Goal: Information Seeking & Learning: Learn about a topic

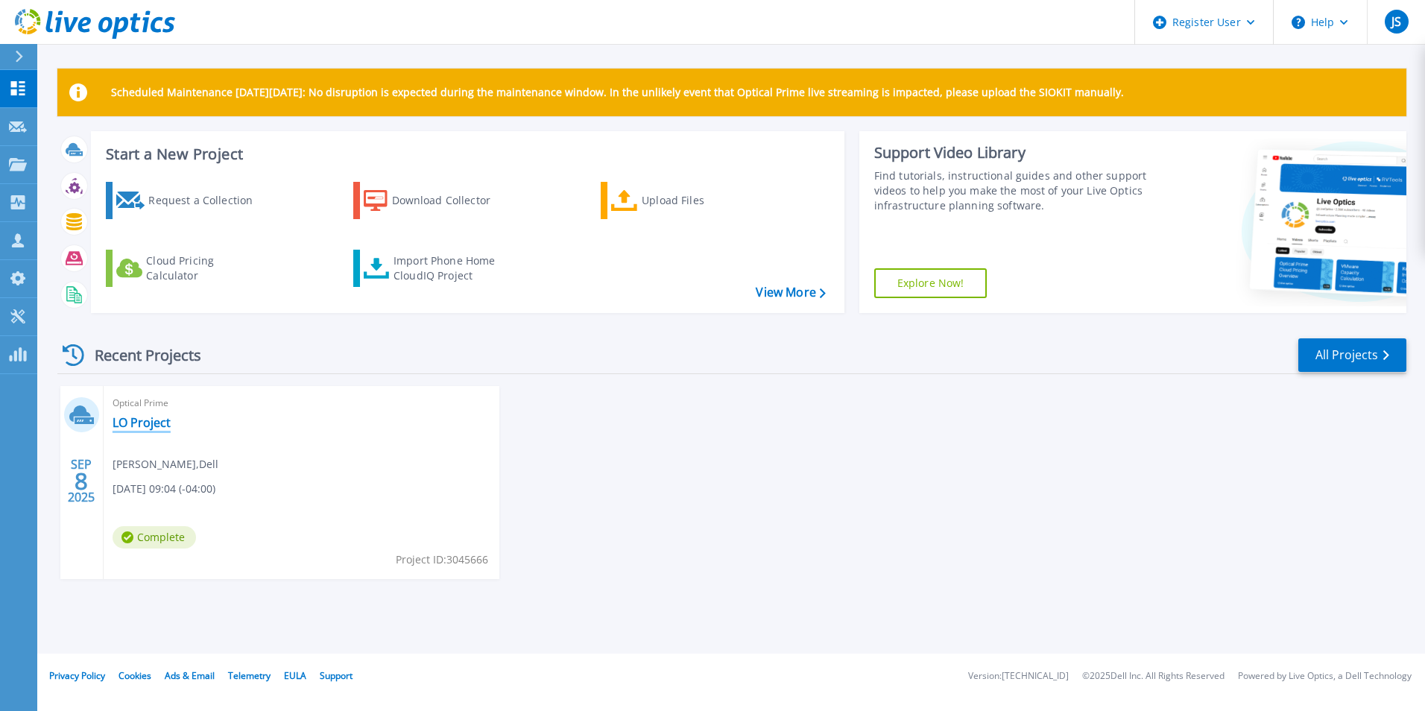
click at [143, 420] on link "LO Project" at bounding box center [142, 422] width 58 height 15
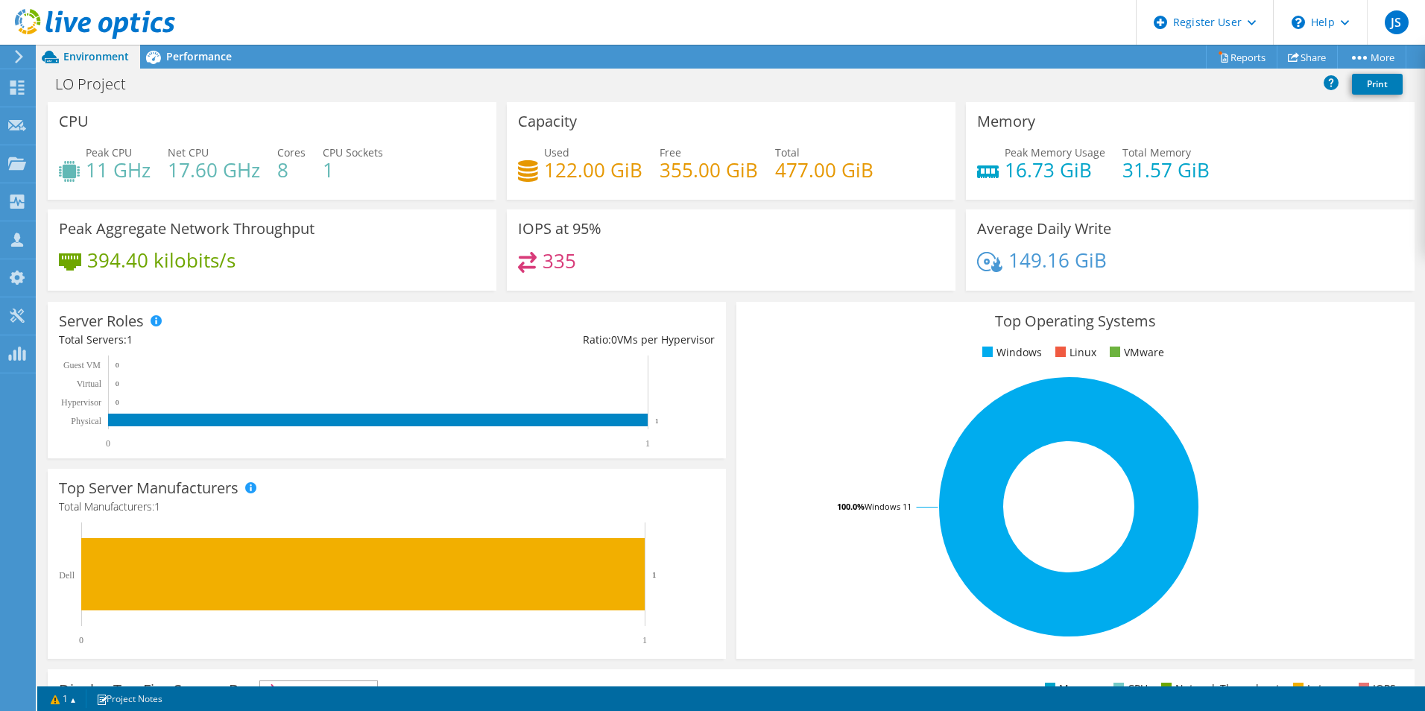
click at [825, 397] on rect at bounding box center [1069, 506] width 642 height 261
click at [208, 59] on span "Performance" at bounding box center [199, 56] width 66 height 14
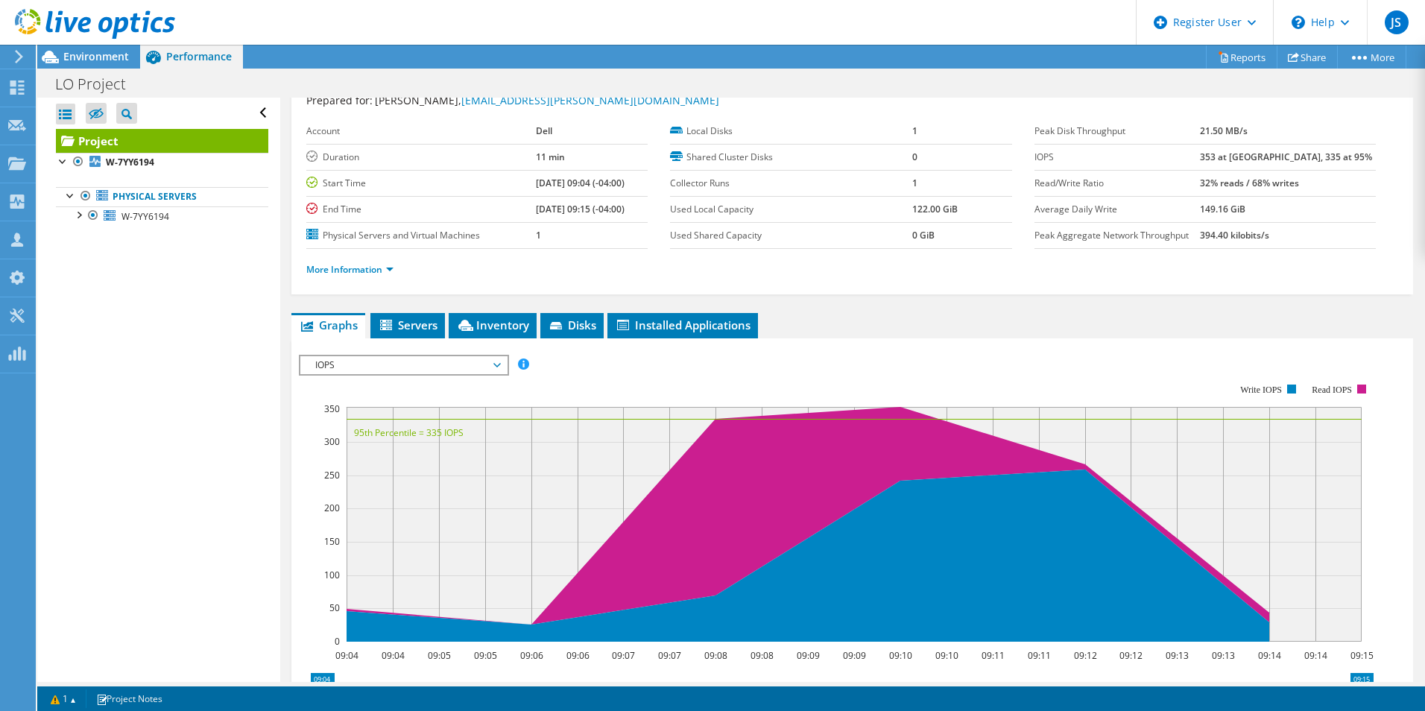
scroll to position [75, 0]
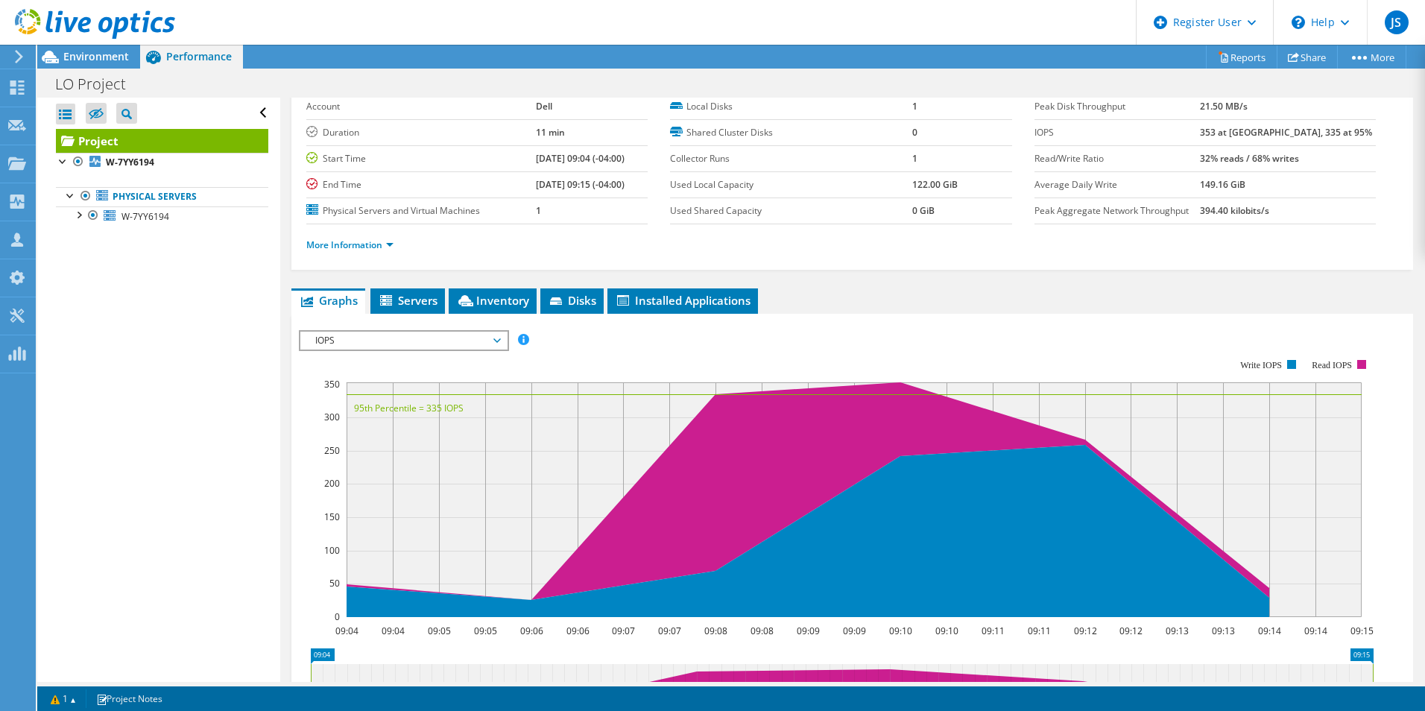
click at [432, 341] on span "IOPS" at bounding box center [404, 341] width 192 height 18
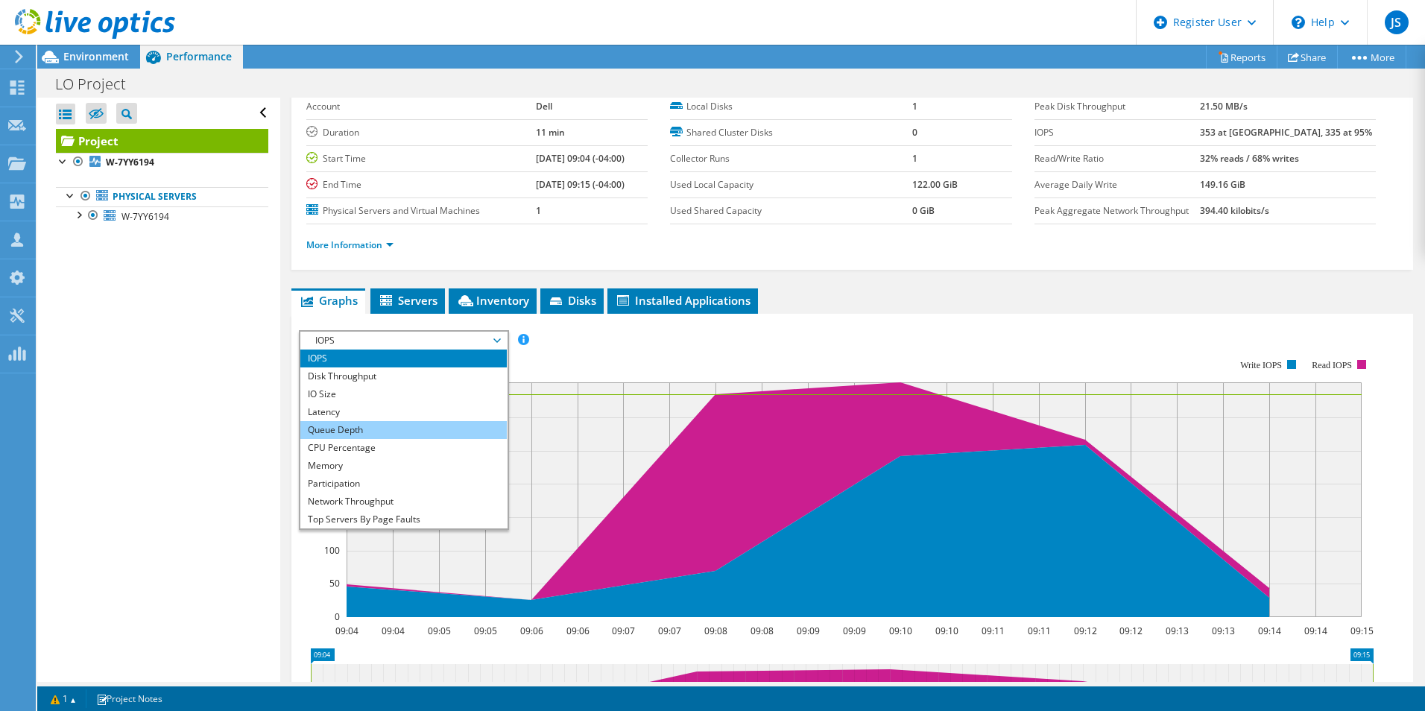
click at [419, 433] on li "Queue Depth" at bounding box center [403, 430] width 206 height 18
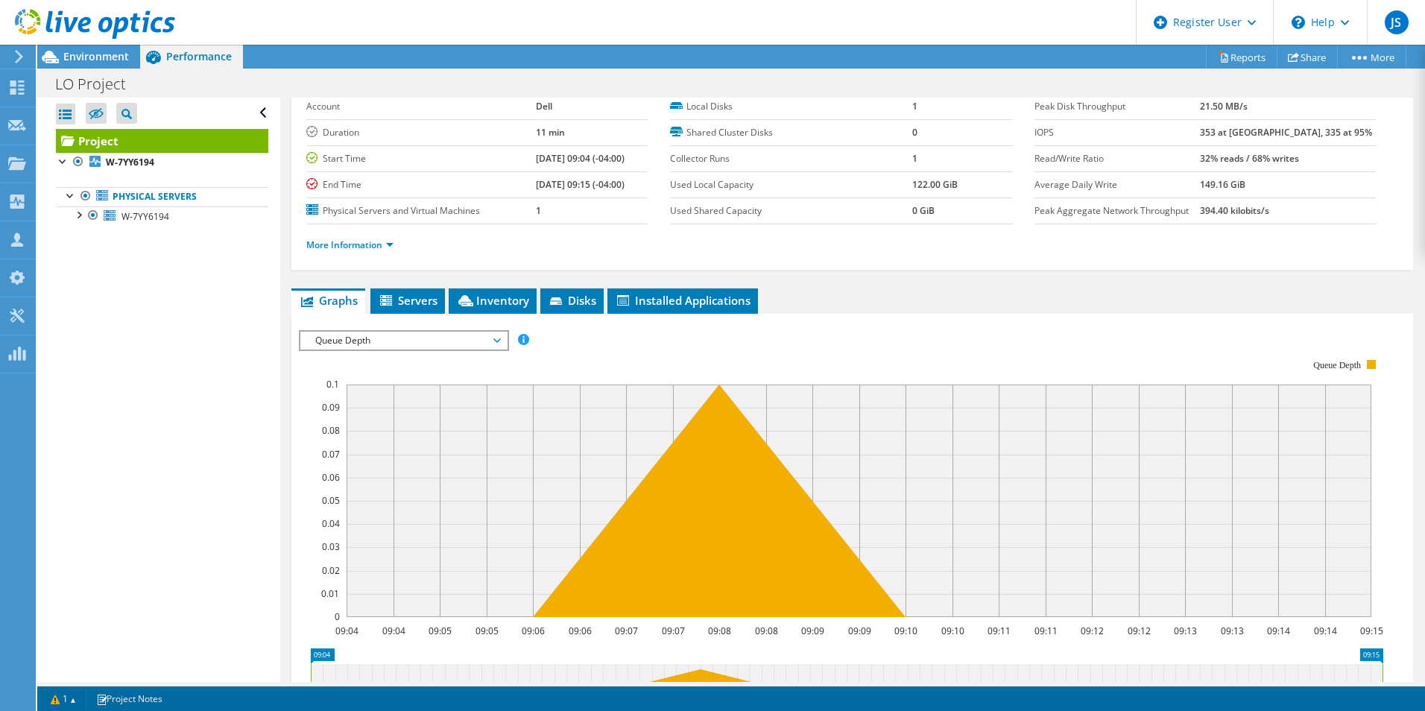
click at [427, 338] on span "Queue Depth" at bounding box center [404, 341] width 192 height 18
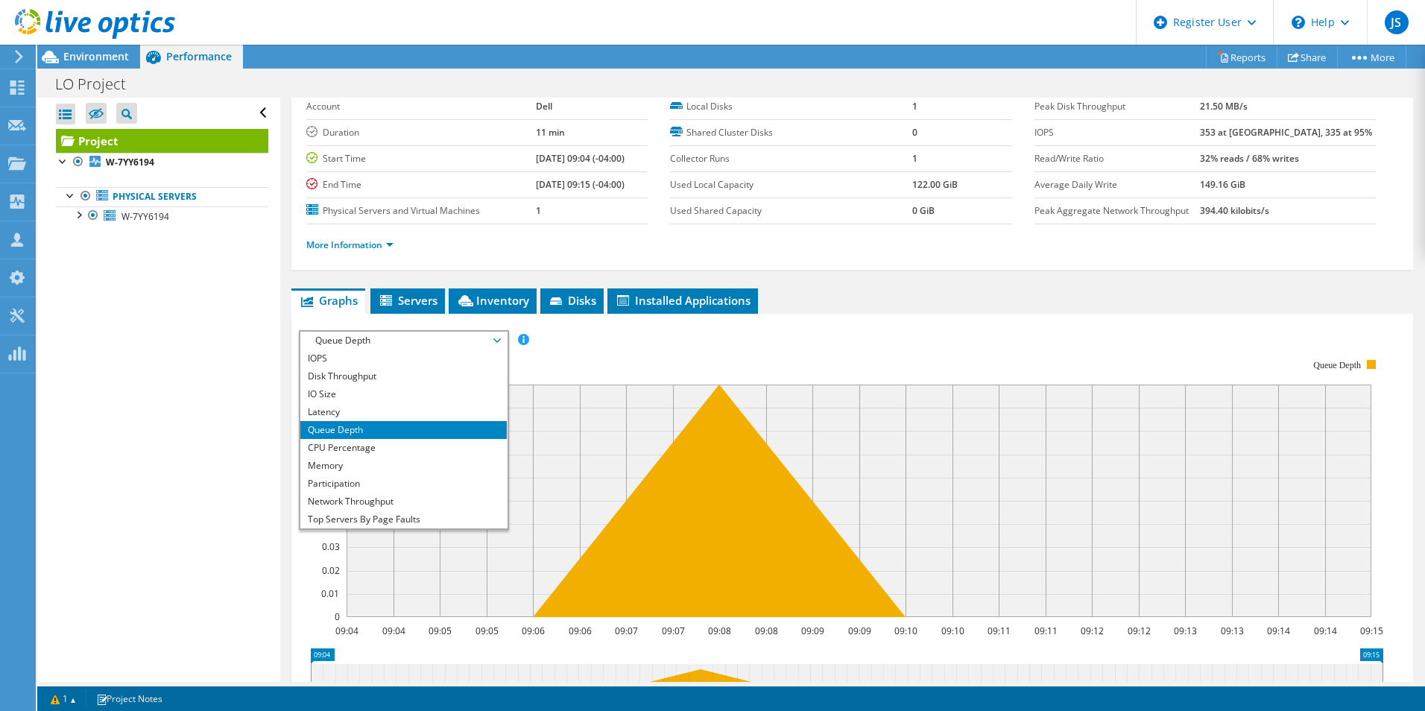
click at [427, 338] on span "Queue Depth" at bounding box center [404, 341] width 192 height 18
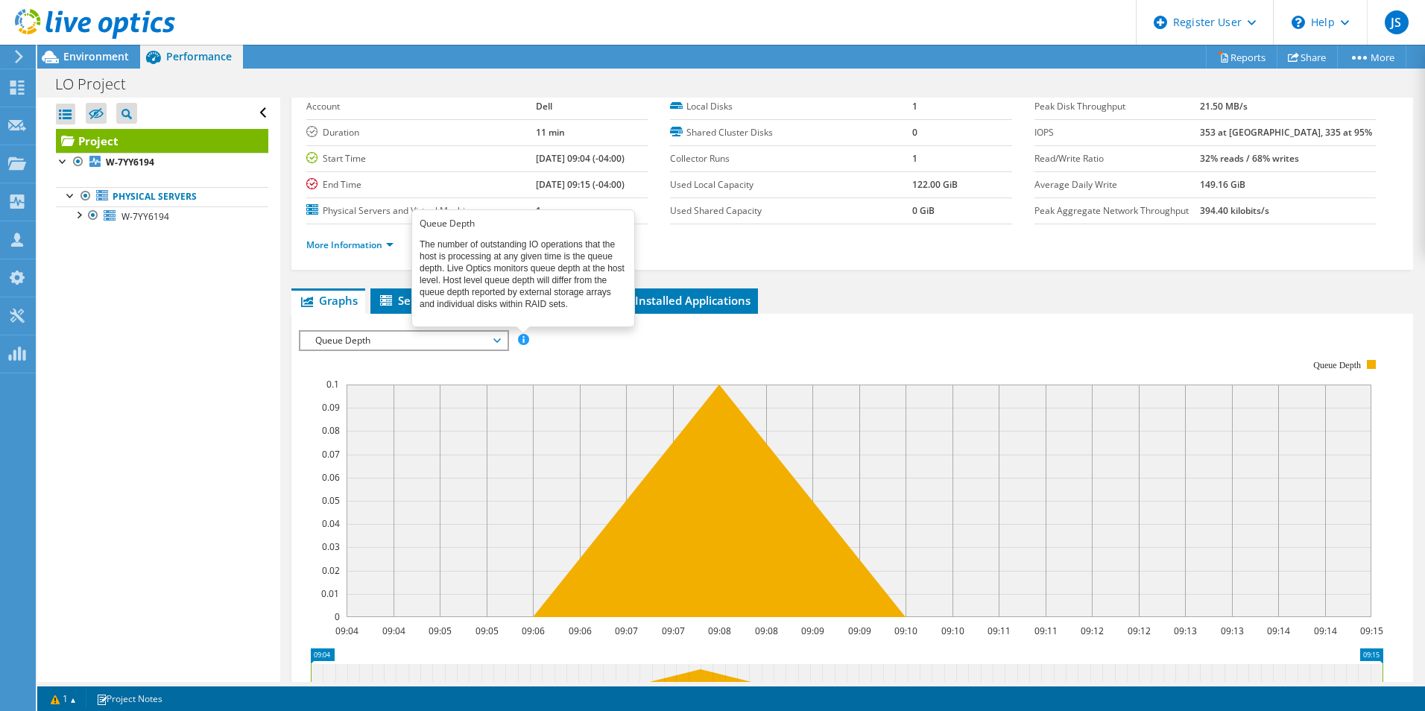
click at [520, 338] on span at bounding box center [523, 339] width 10 height 10
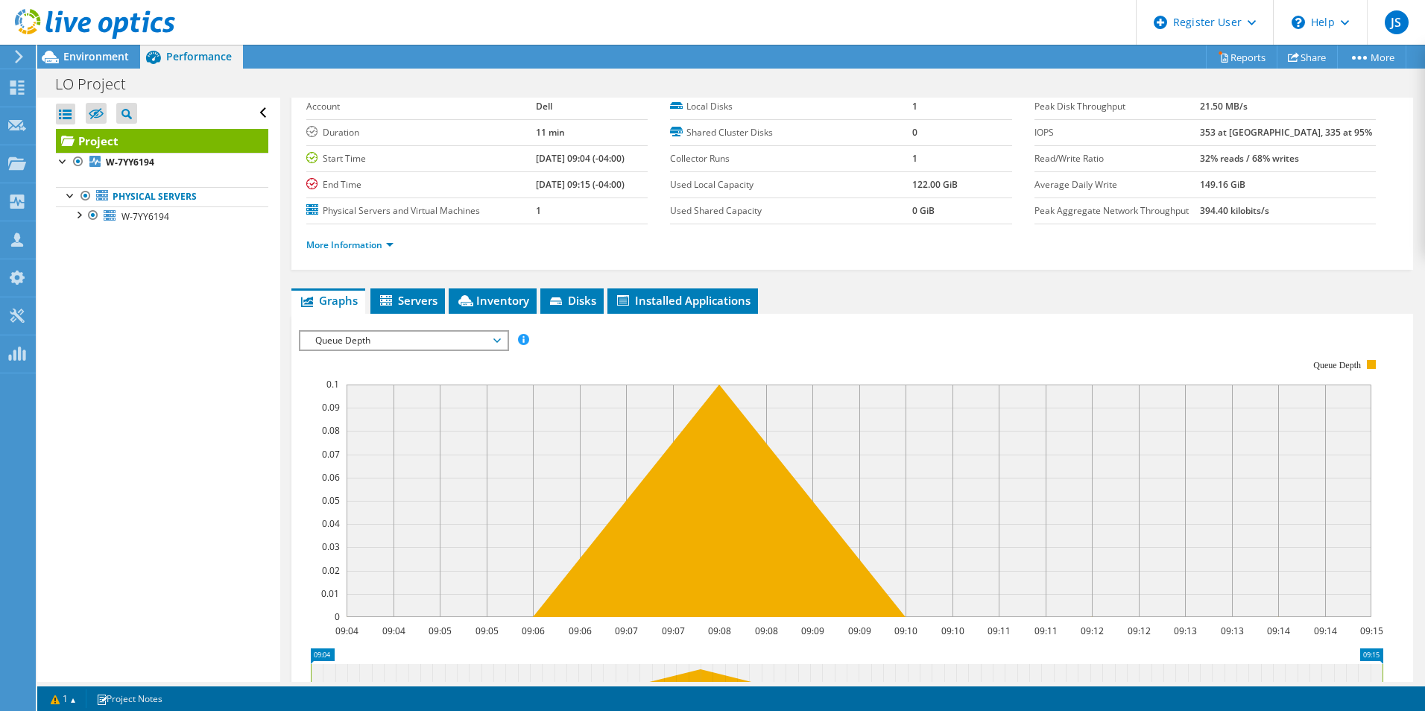
drag, startPoint x: 891, startPoint y: 323, endPoint x: 790, endPoint y: 343, distance: 103.3
click at [888, 323] on div "IOPS Disk Throughput IO Size Latency Queue Depth CPU Percentage Memory Page Fau…" at bounding box center [852, 581] width 1107 height 517
click at [400, 350] on div "Queue Depth IOPS Disk Throughput IO Size Latency Queue Depth CPU Percentage Mem…" at bounding box center [404, 340] width 210 height 21
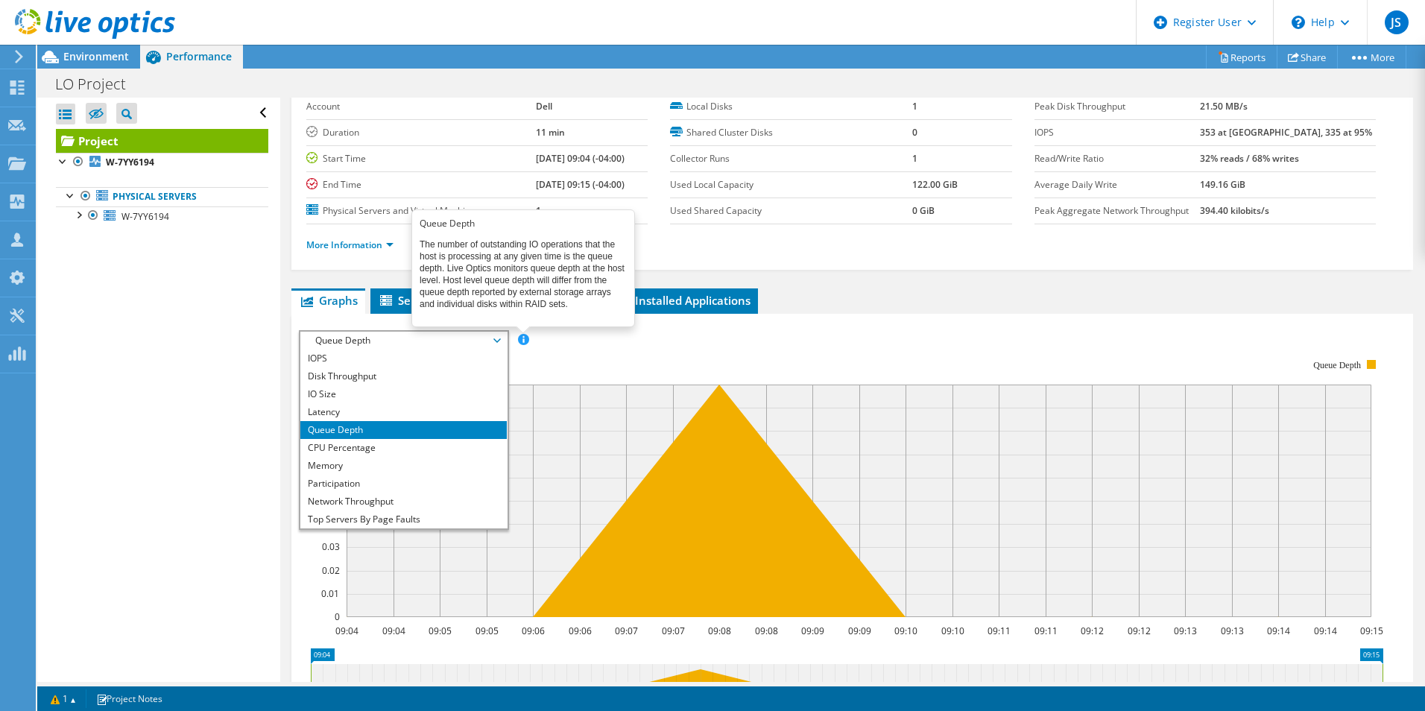
click at [528, 335] on span at bounding box center [523, 339] width 10 height 10
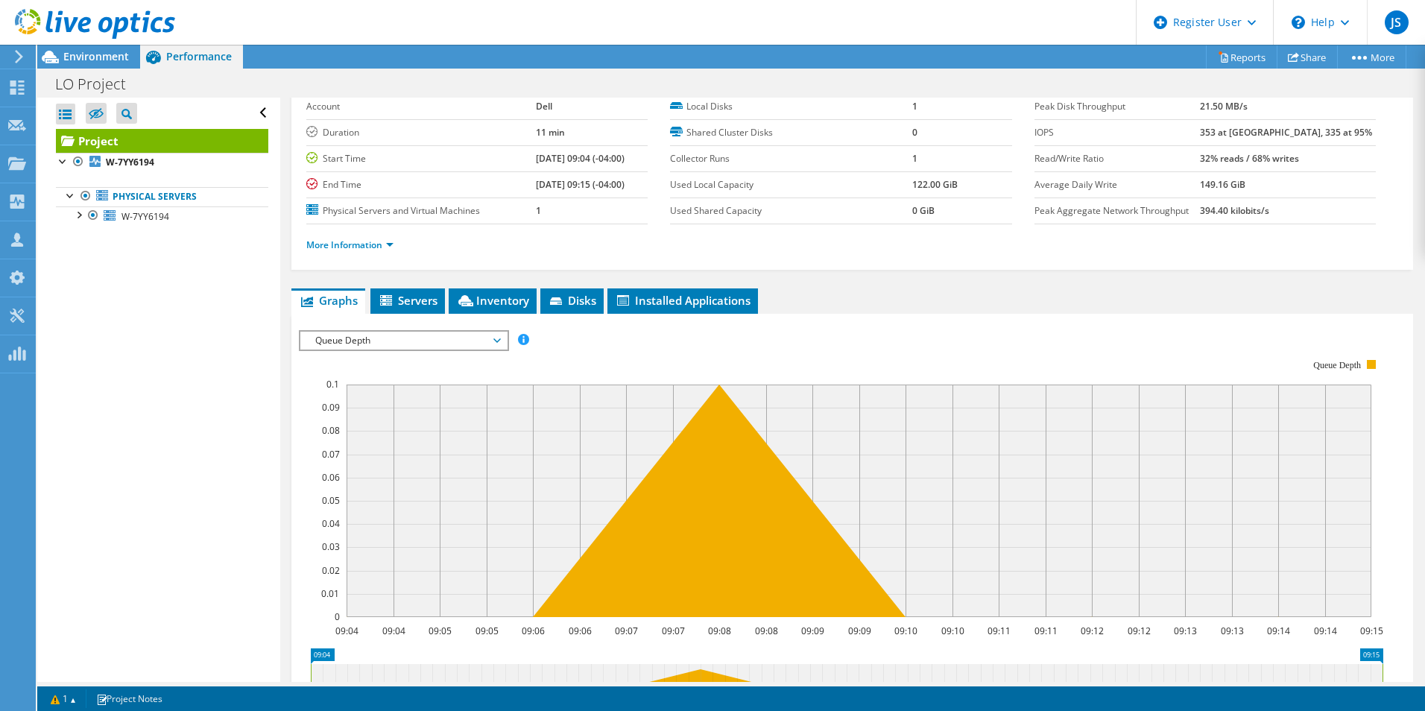
click at [428, 336] on span "Queue Depth" at bounding box center [404, 341] width 192 height 18
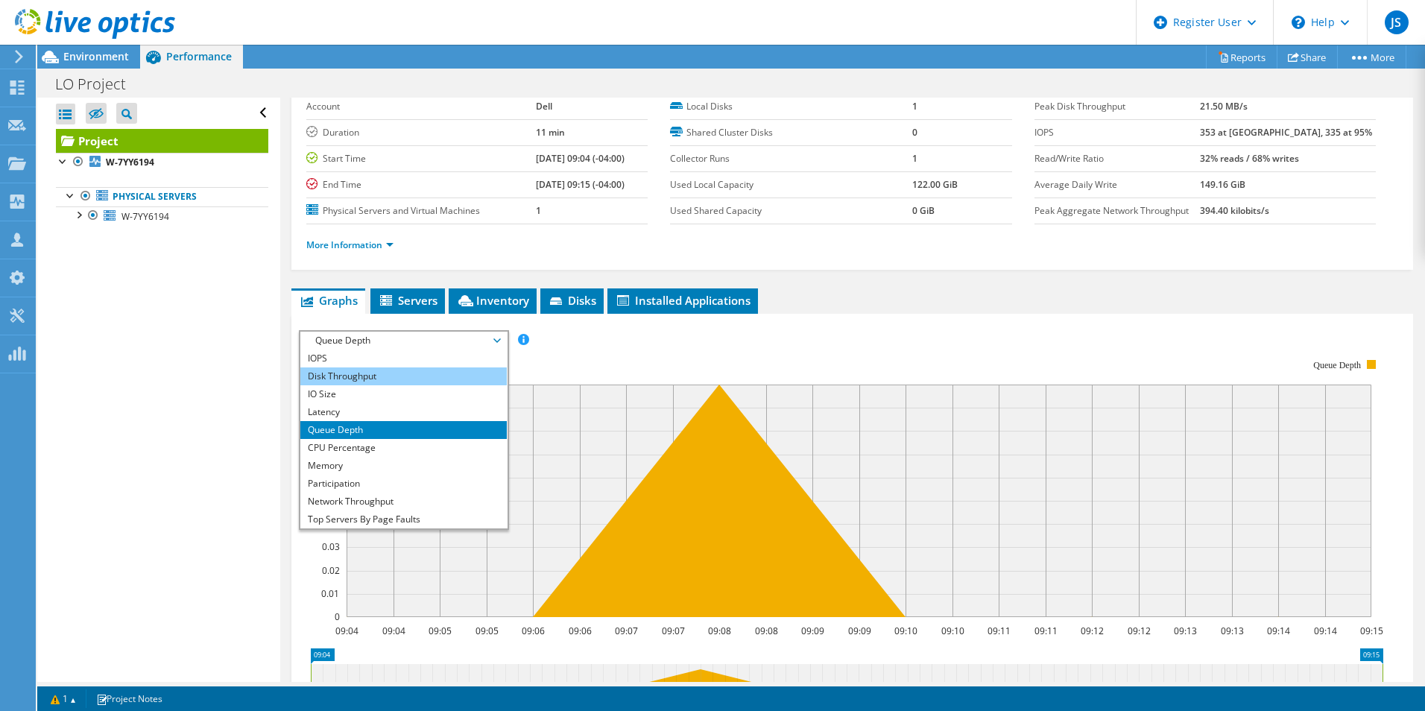
click at [445, 382] on li "Disk Throughput" at bounding box center [403, 376] width 206 height 18
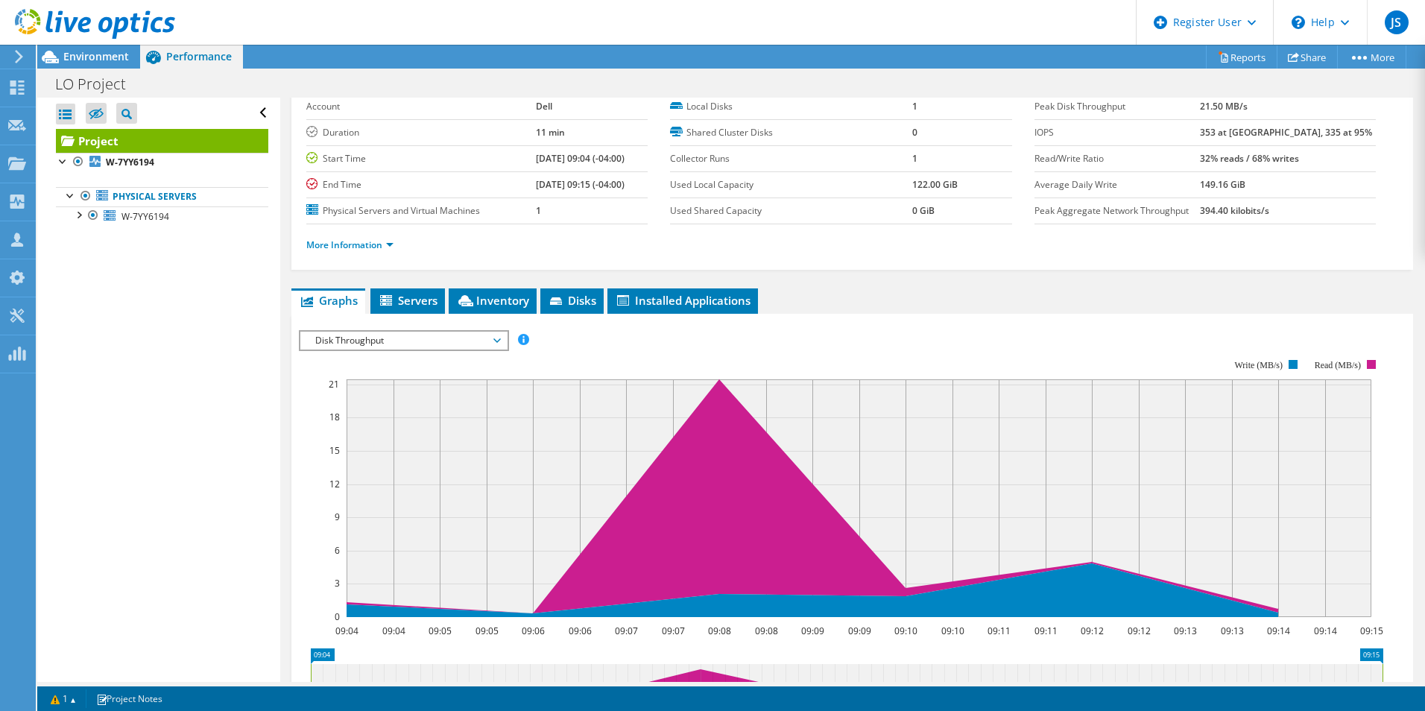
click at [420, 336] on span "Disk Throughput" at bounding box center [404, 341] width 192 height 18
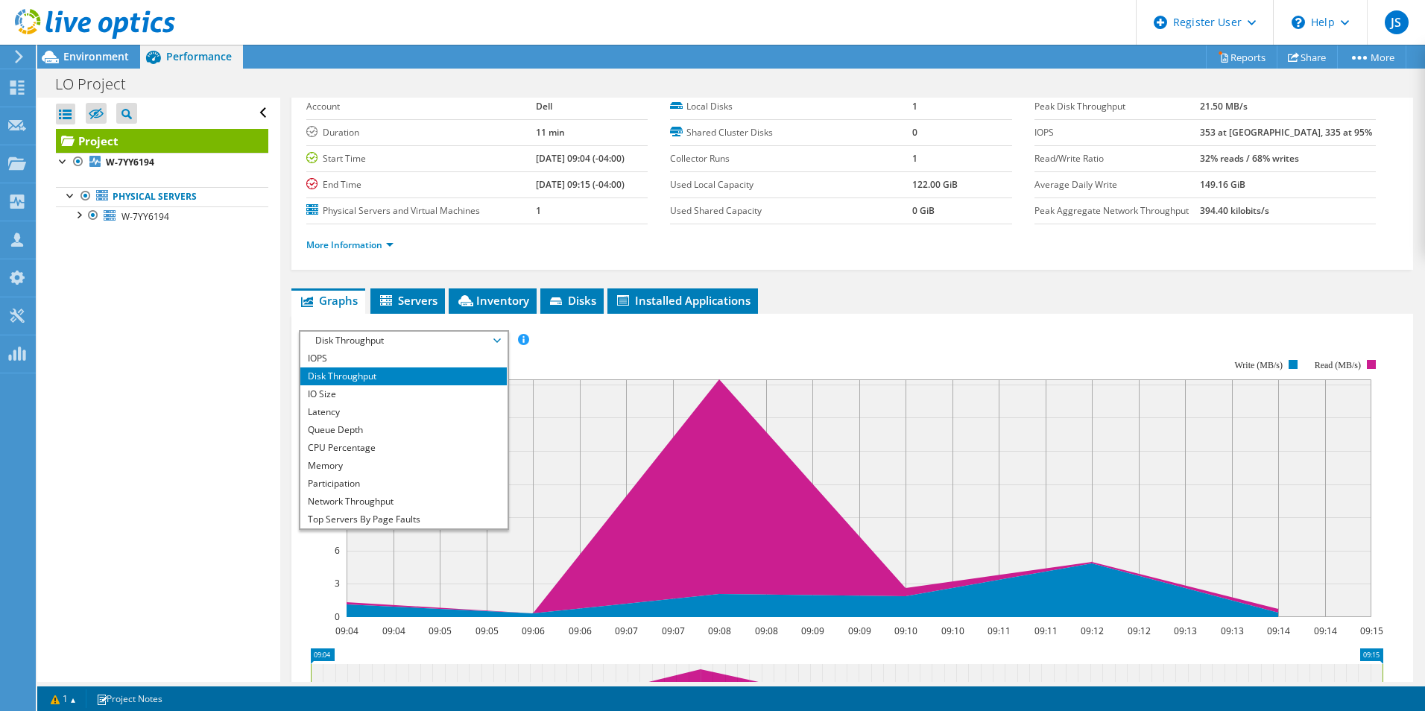
click at [417, 348] on span "Disk Throughput" at bounding box center [404, 341] width 192 height 18
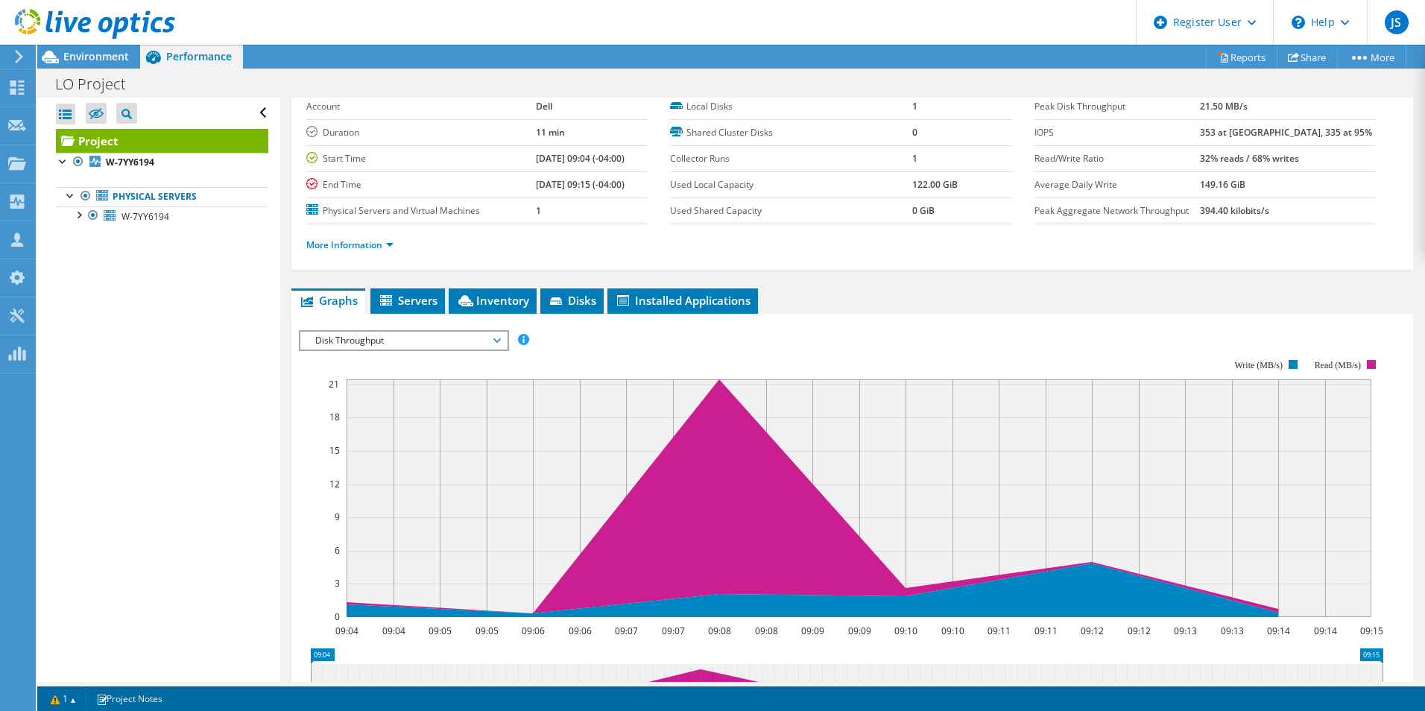
click at [414, 335] on span "Disk Throughput" at bounding box center [404, 341] width 192 height 18
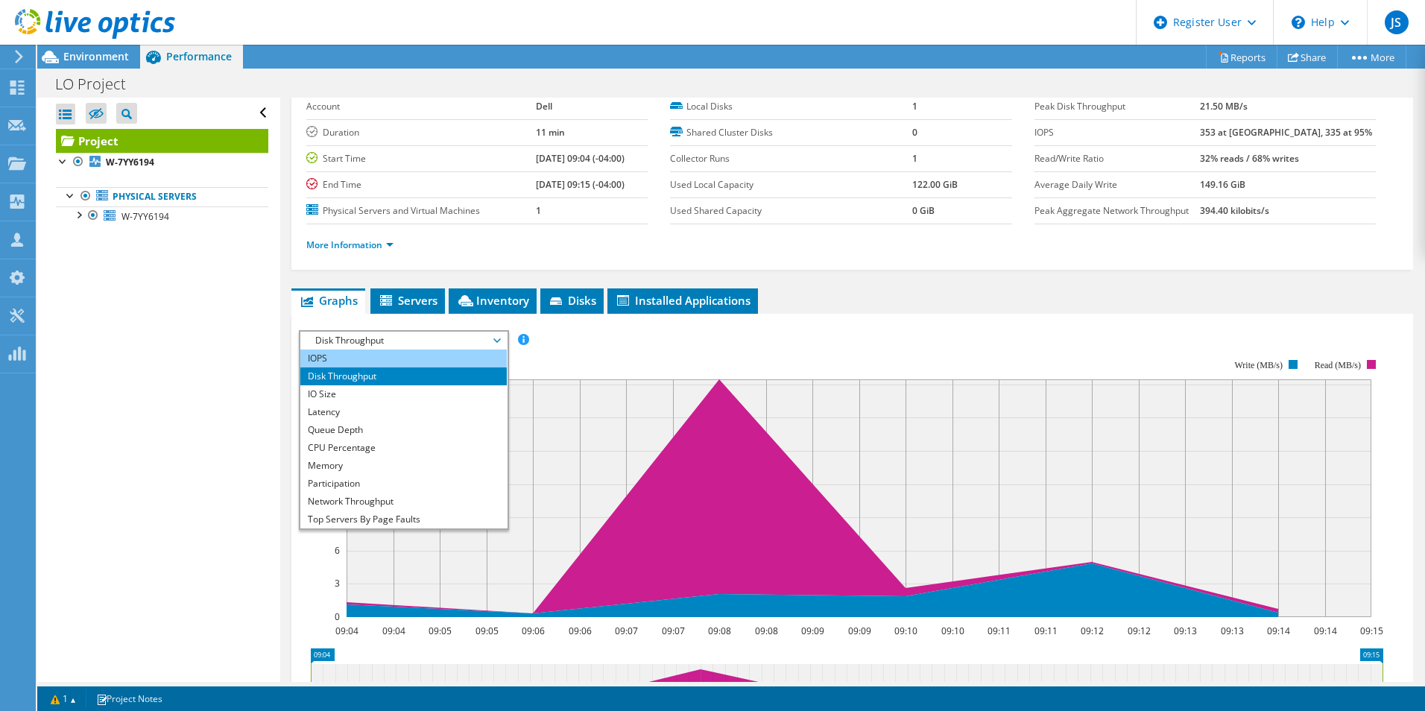
click at [417, 359] on li "IOPS" at bounding box center [403, 359] width 206 height 18
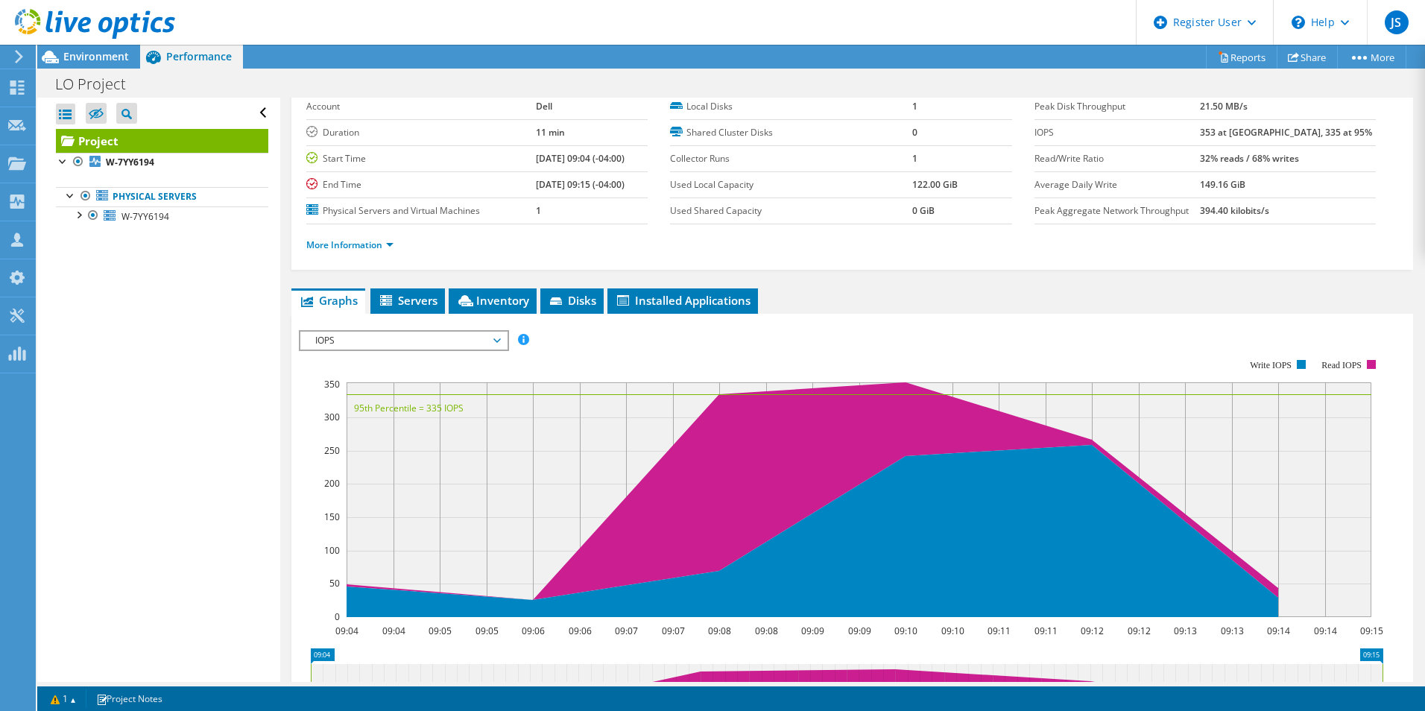
click at [453, 326] on div "IOPS Disk Throughput IO Size Latency Queue Depth CPU Percentage Memory Page Fau…" at bounding box center [852, 581] width 1107 height 517
click at [454, 343] on span "IOPS" at bounding box center [404, 341] width 192 height 18
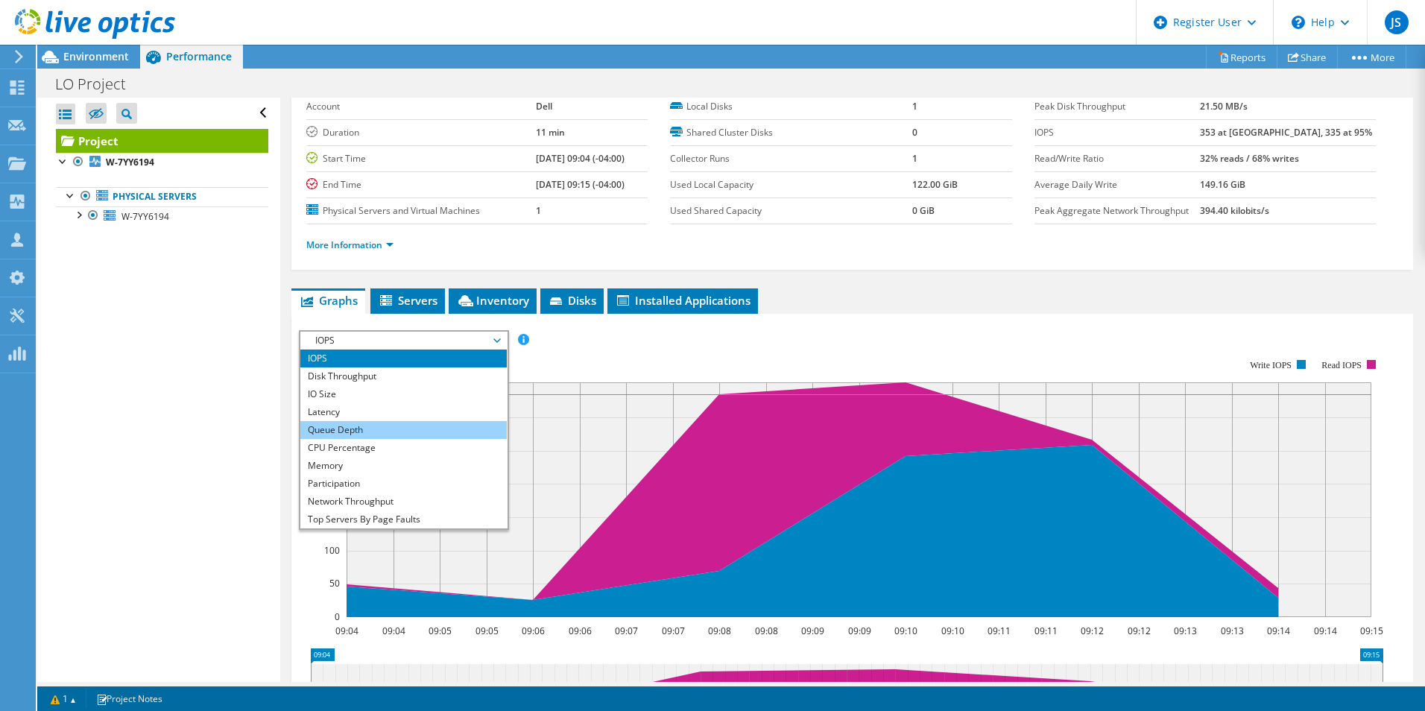
click at [426, 424] on li "Queue Depth" at bounding box center [403, 430] width 206 height 18
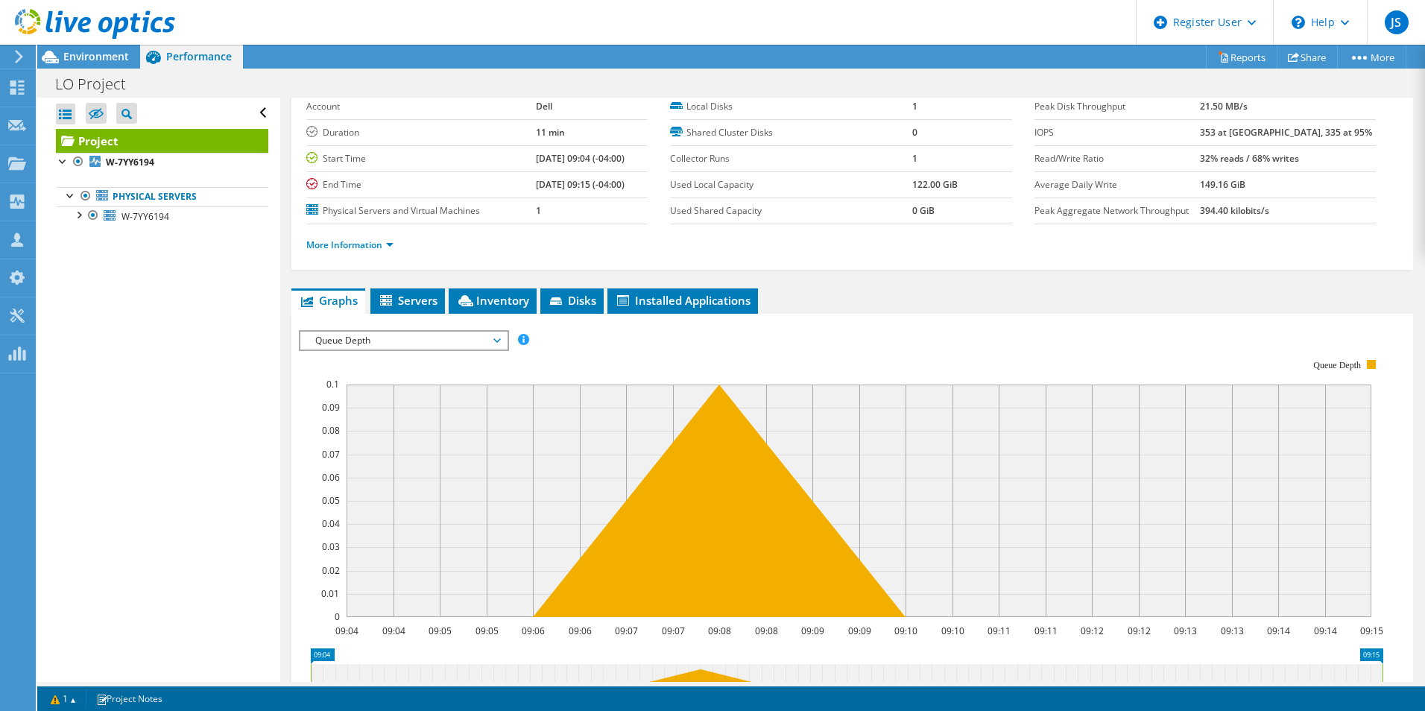
click at [432, 361] on rect at bounding box center [841, 488] width 1084 height 298
click at [434, 354] on rect at bounding box center [841, 488] width 1084 height 298
click at [445, 341] on span "Queue Depth" at bounding box center [404, 341] width 192 height 18
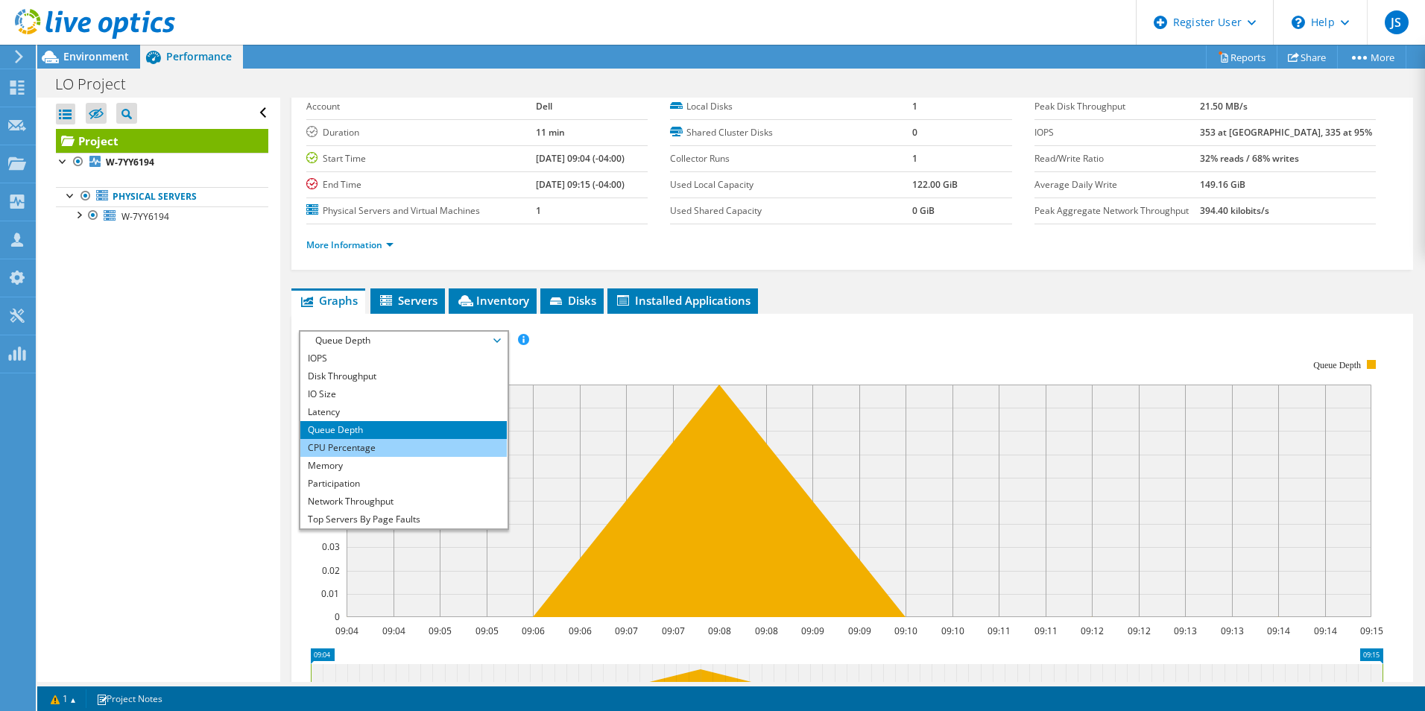
click at [429, 452] on li "CPU Percentage" at bounding box center [403, 448] width 206 height 18
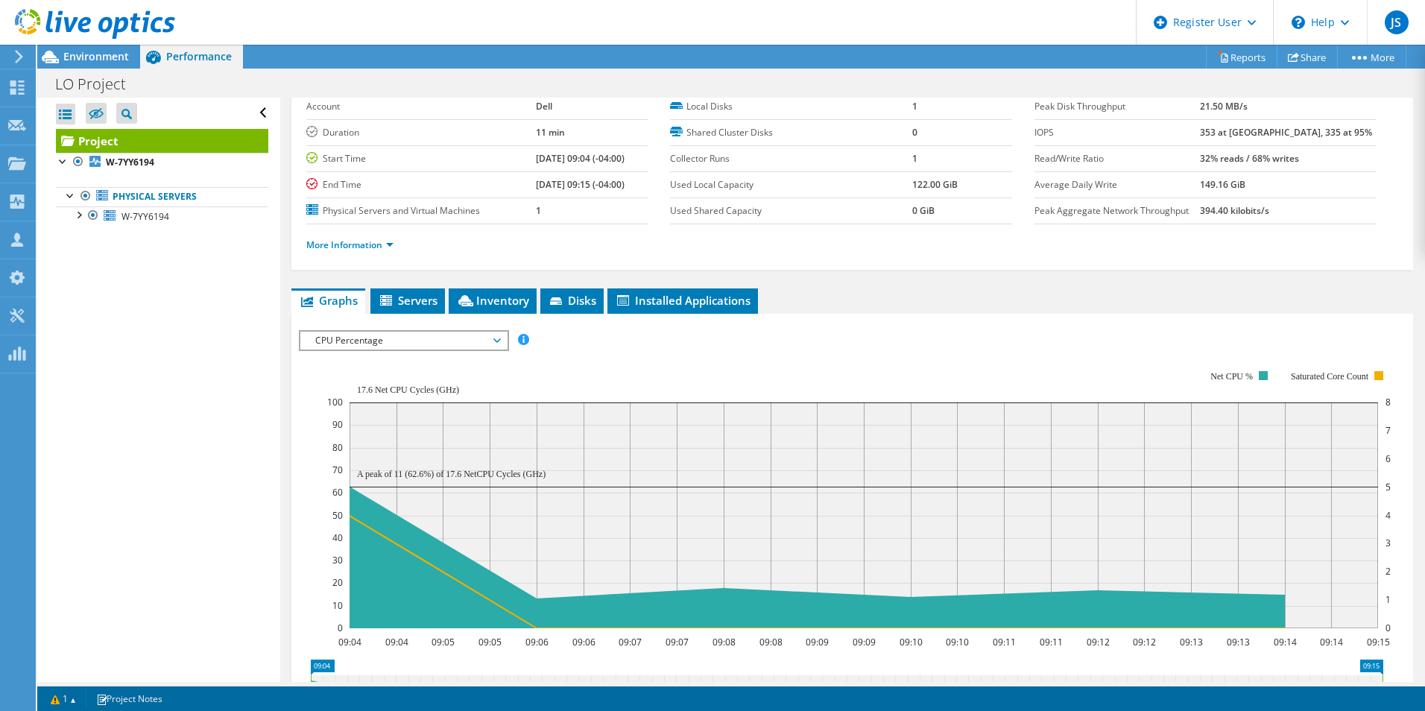
click at [447, 330] on div "CPU Percentage IOPS Disk Throughput IO Size Latency Queue Depth CPU Percentage …" at bounding box center [404, 340] width 210 height 21
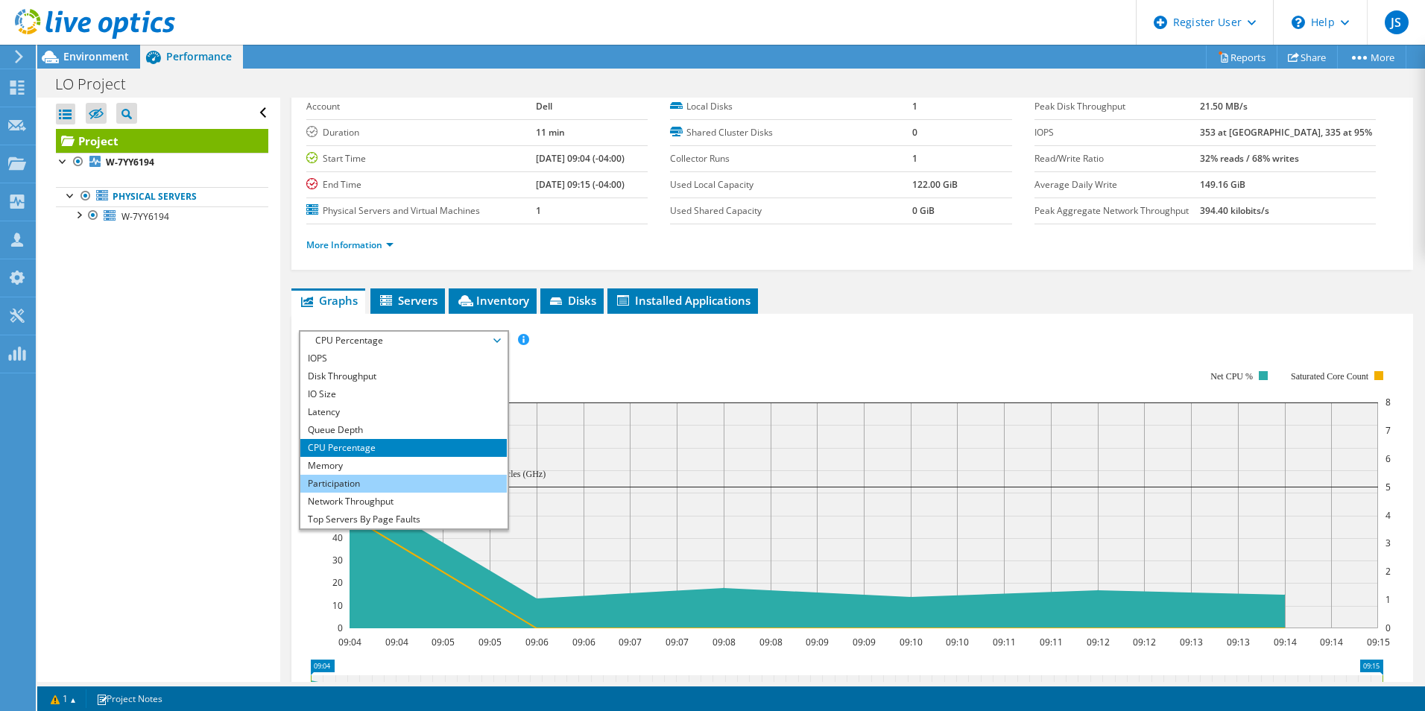
click at [438, 475] on li "Participation" at bounding box center [403, 484] width 206 height 18
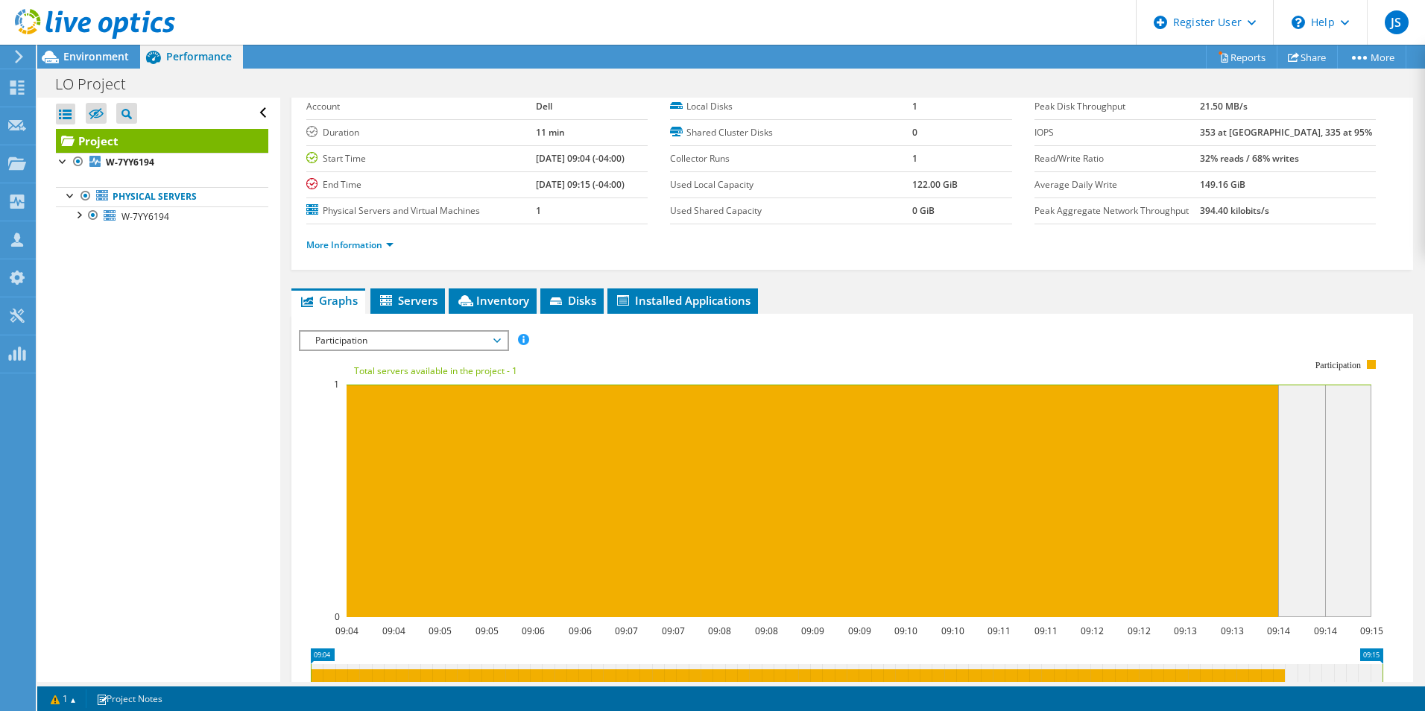
drag, startPoint x: 449, startPoint y: 359, endPoint x: 453, endPoint y: 342, distance: 17.0
click at [449, 355] on rect at bounding box center [841, 488] width 1084 height 298
click at [453, 342] on span "Participation" at bounding box center [404, 341] width 192 height 18
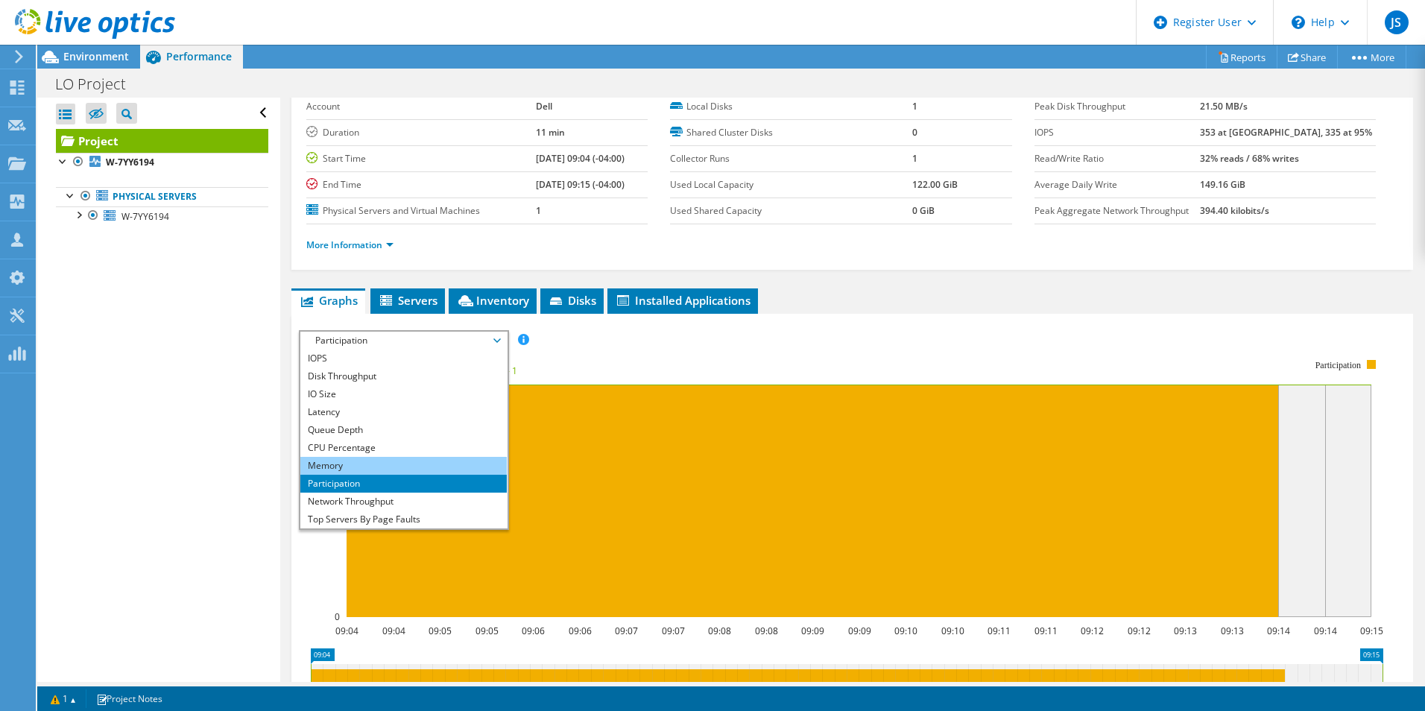
click at [431, 464] on li "Memory" at bounding box center [403, 466] width 206 height 18
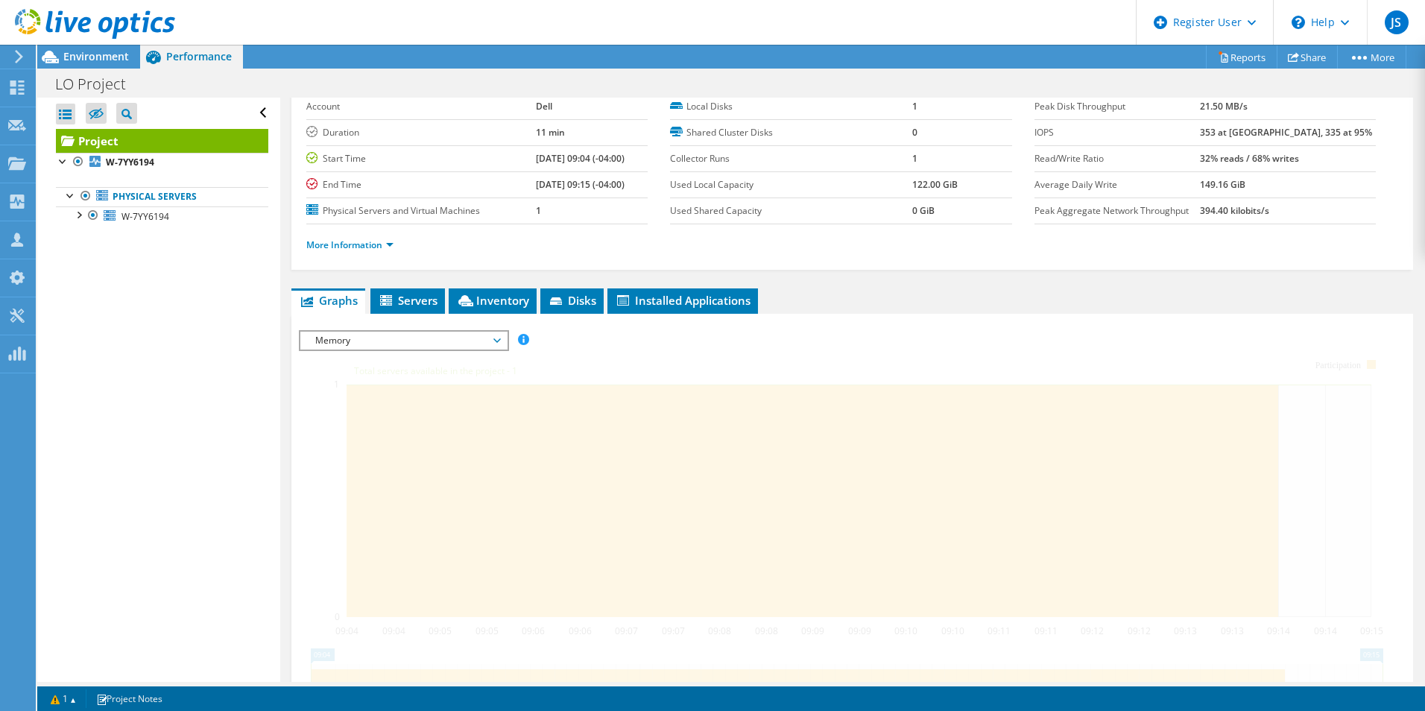
click at [429, 351] on div at bounding box center [852, 584] width 1107 height 509
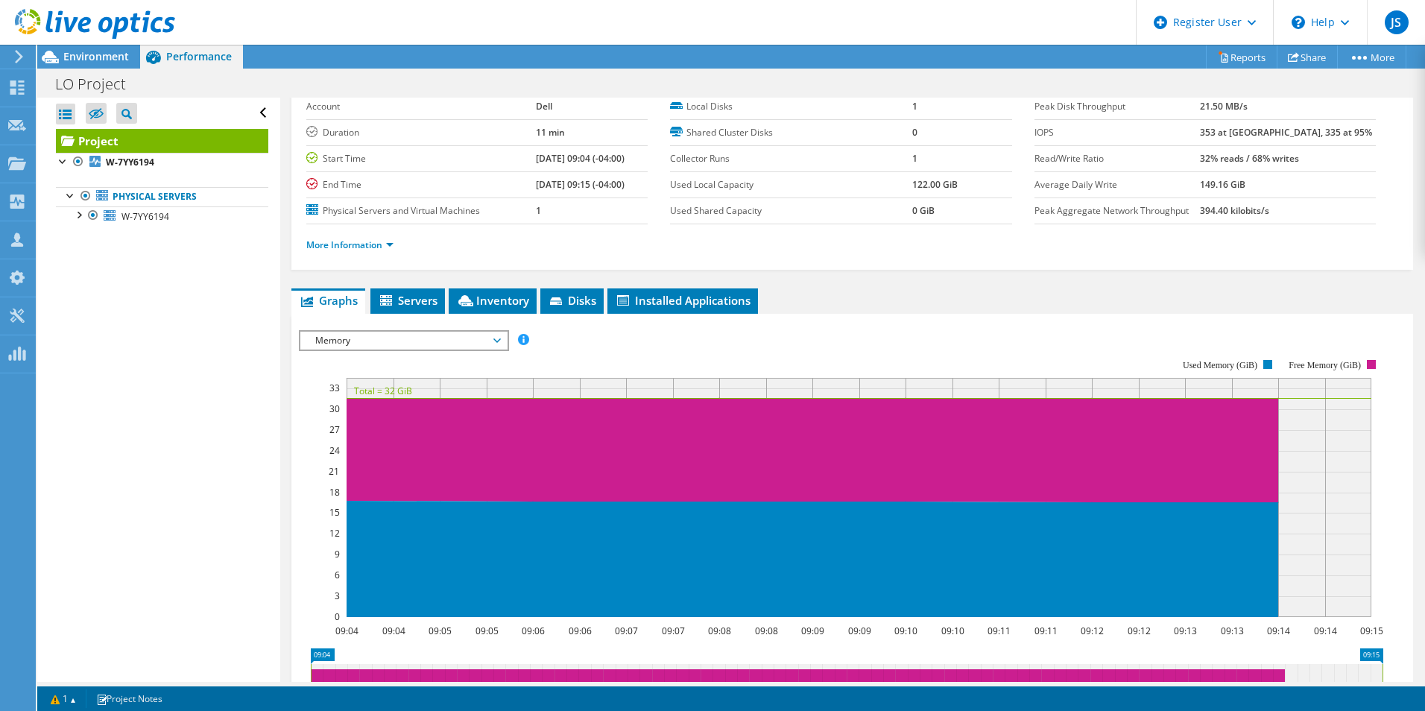
click at [427, 332] on span "Memory" at bounding box center [404, 341] width 192 height 18
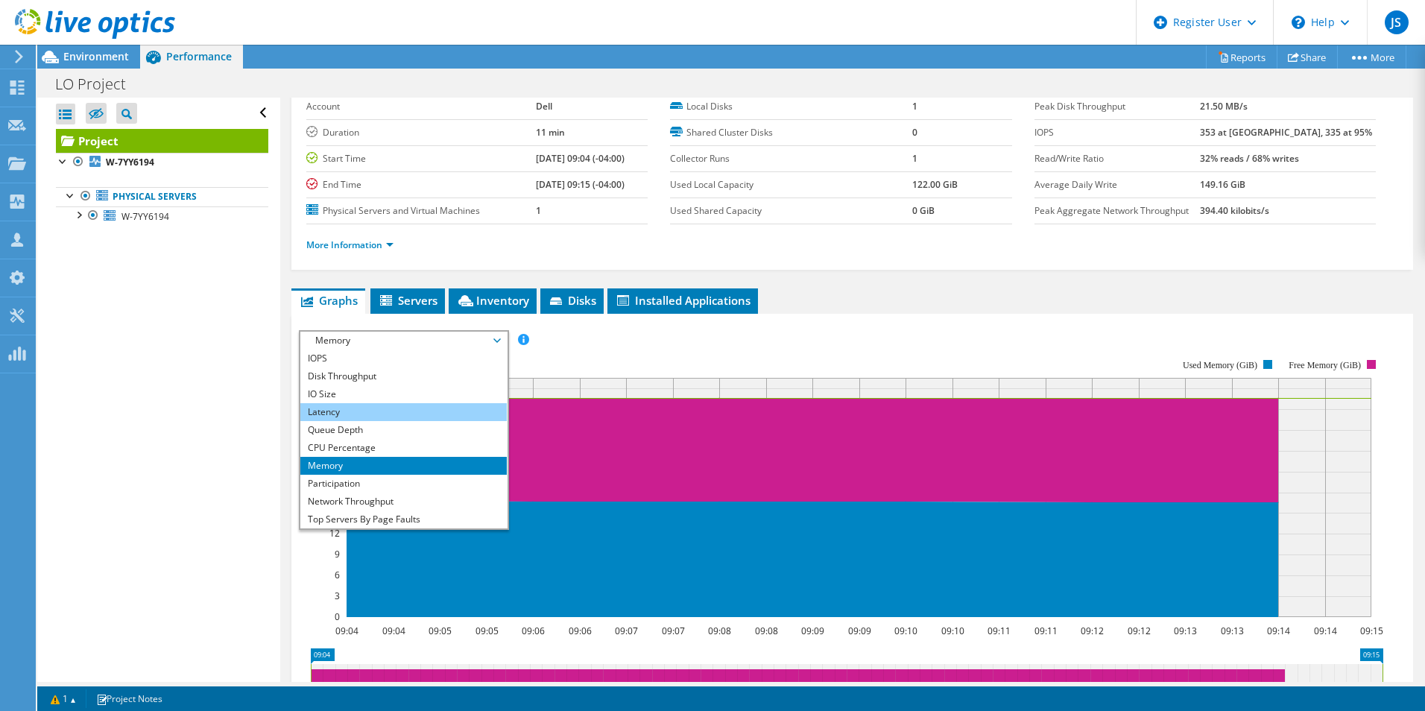
click at [397, 412] on li "Latency" at bounding box center [403, 412] width 206 height 18
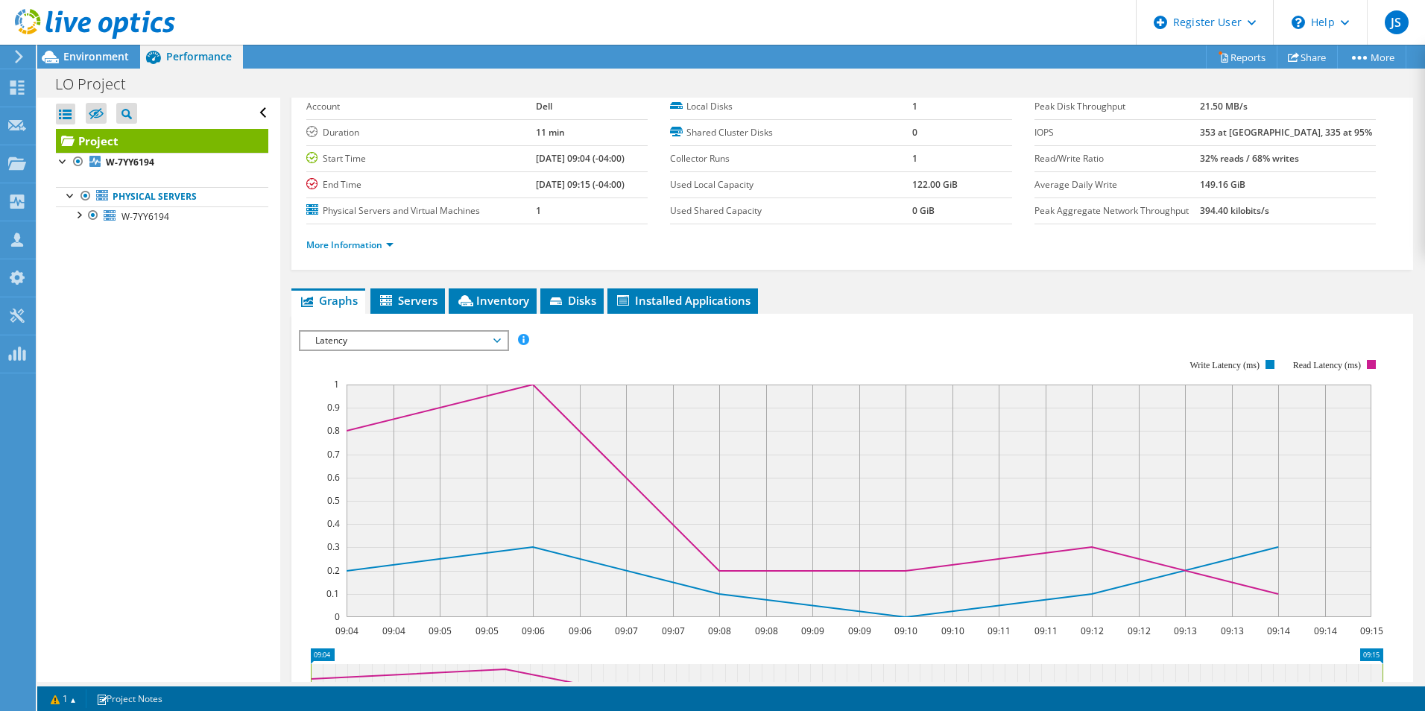
click at [400, 332] on span "Latency" at bounding box center [404, 341] width 192 height 18
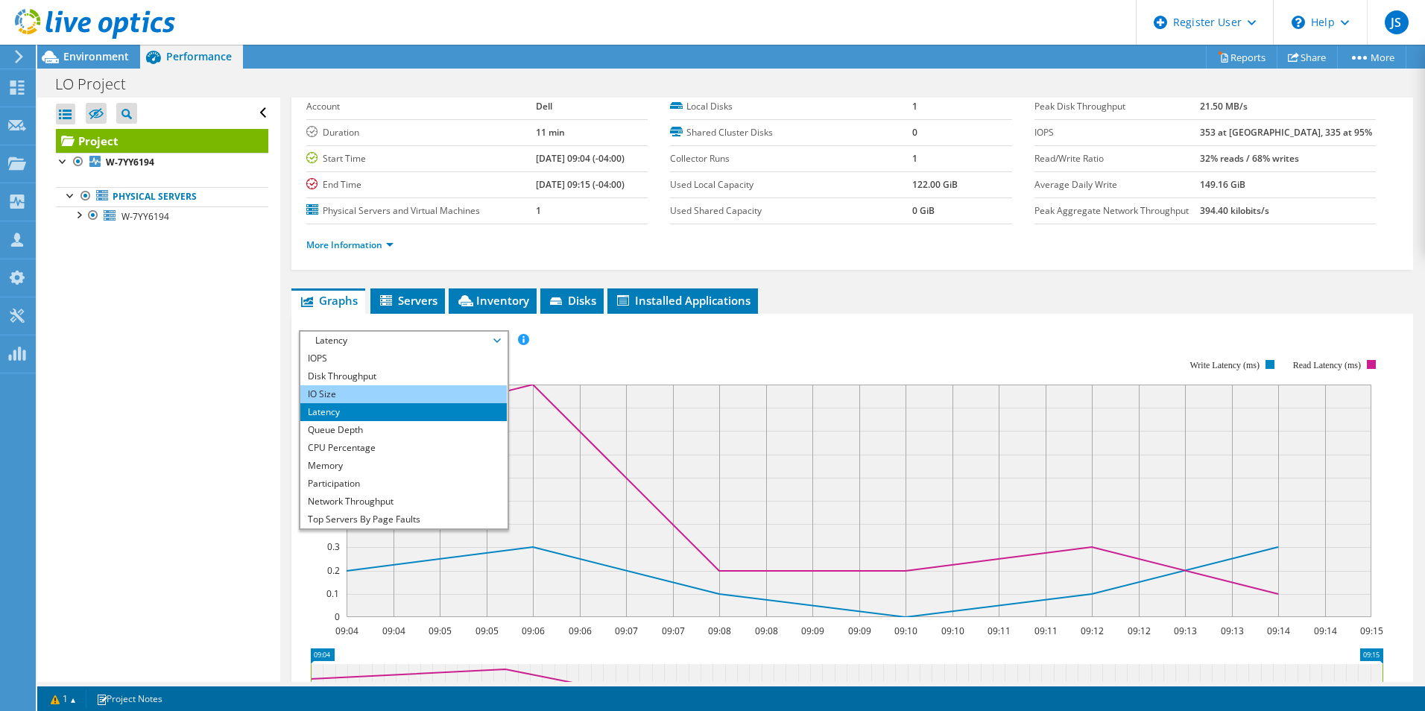
click at [406, 397] on li "IO Size" at bounding box center [403, 394] width 206 height 18
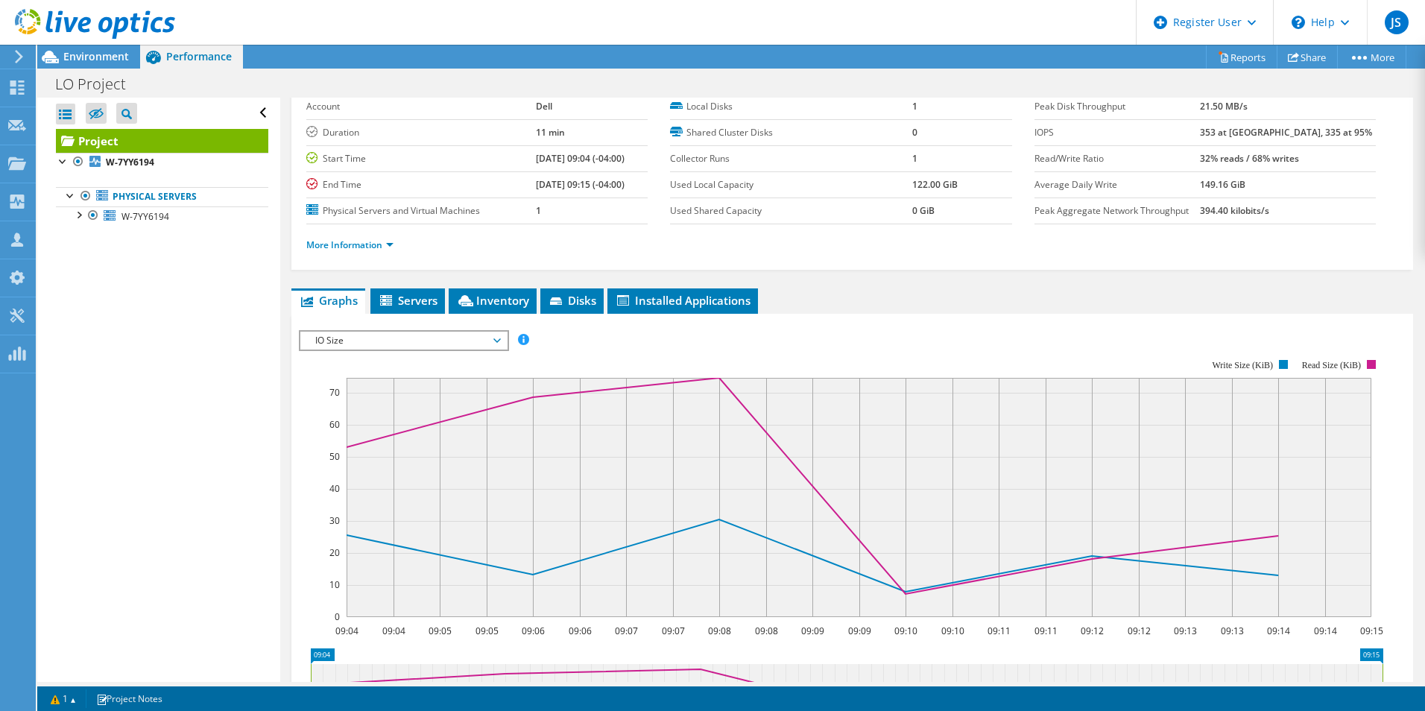
click at [411, 338] on span "IO Size" at bounding box center [404, 341] width 192 height 18
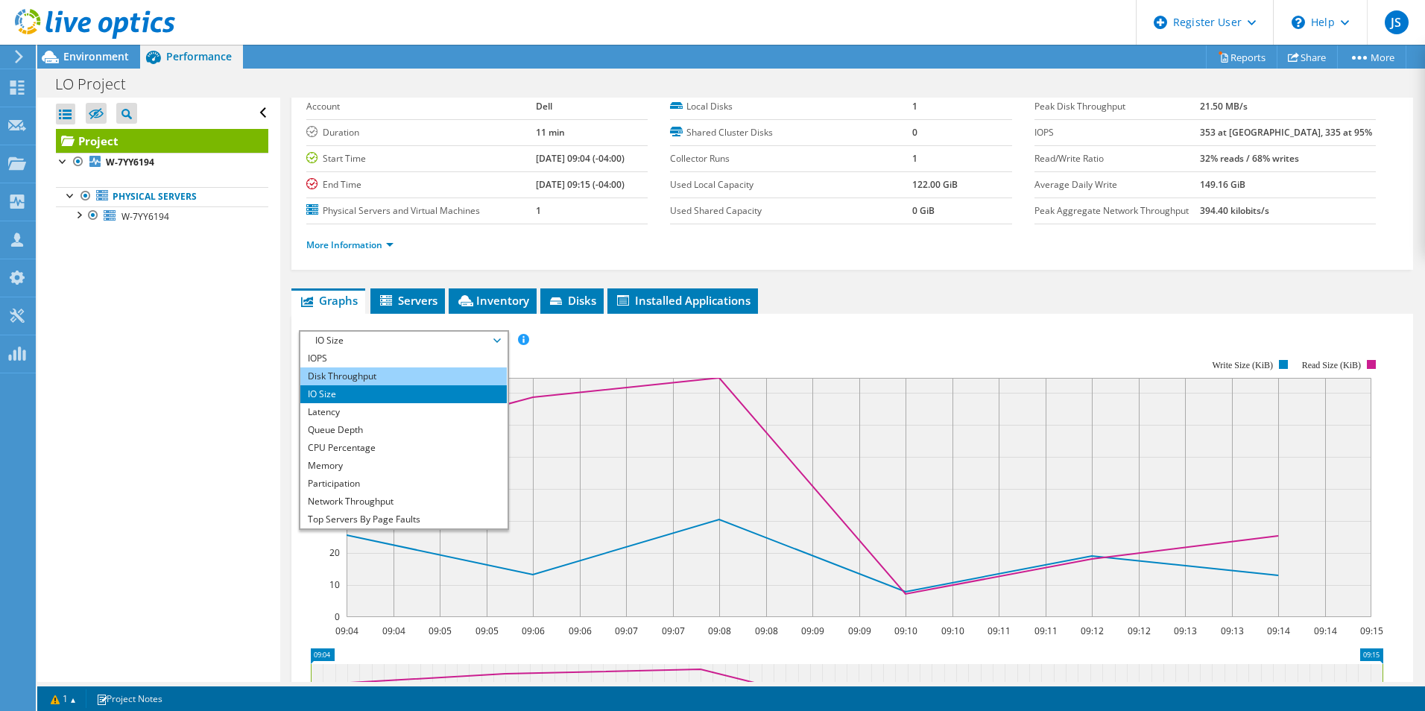
click at [410, 374] on li "Disk Throughput" at bounding box center [403, 376] width 206 height 18
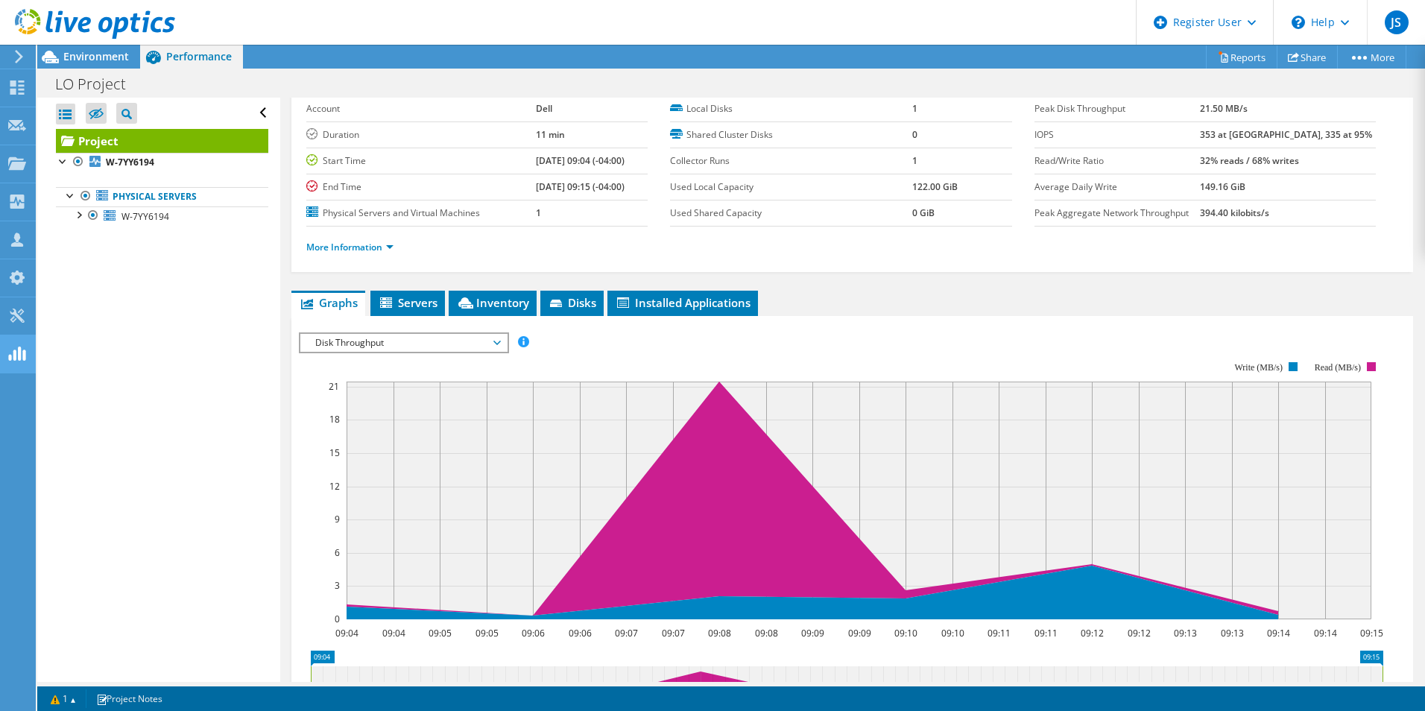
scroll to position [37, 0]
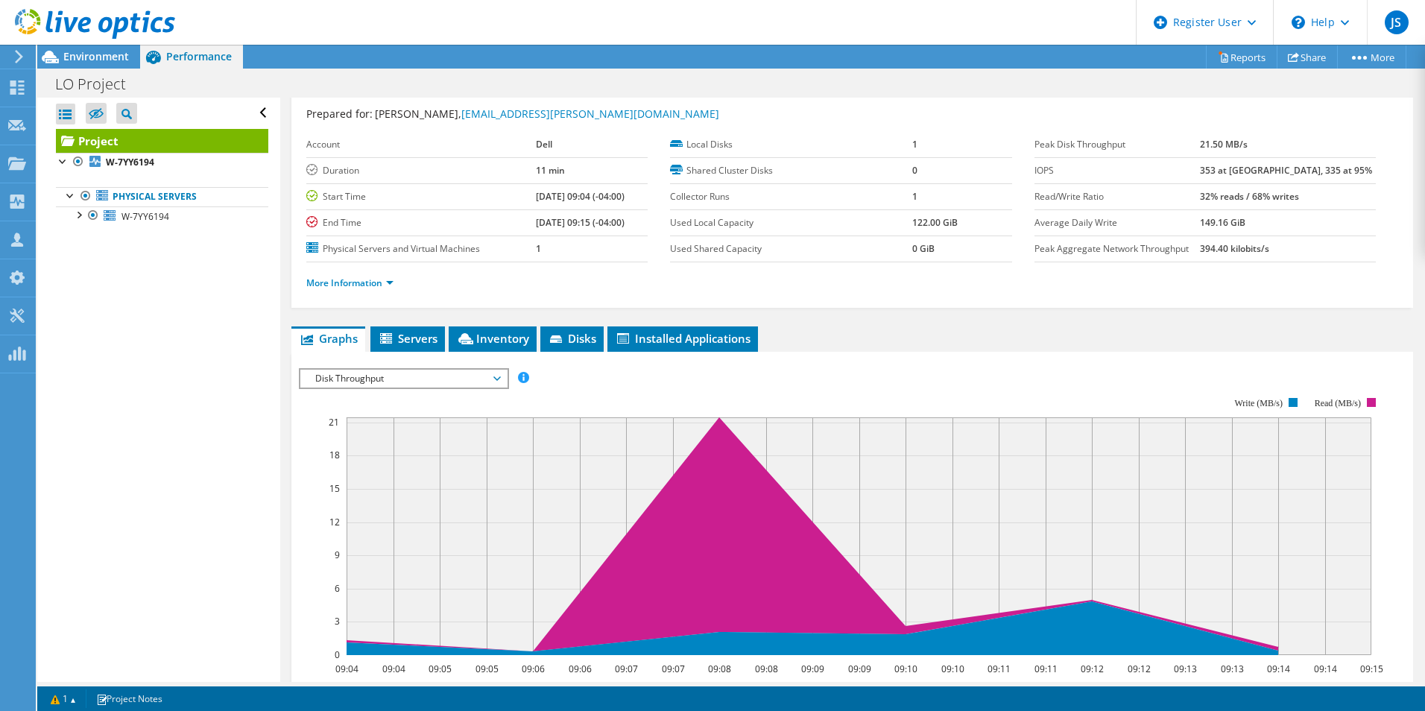
click at [369, 379] on span "Disk Throughput" at bounding box center [404, 379] width 192 height 18
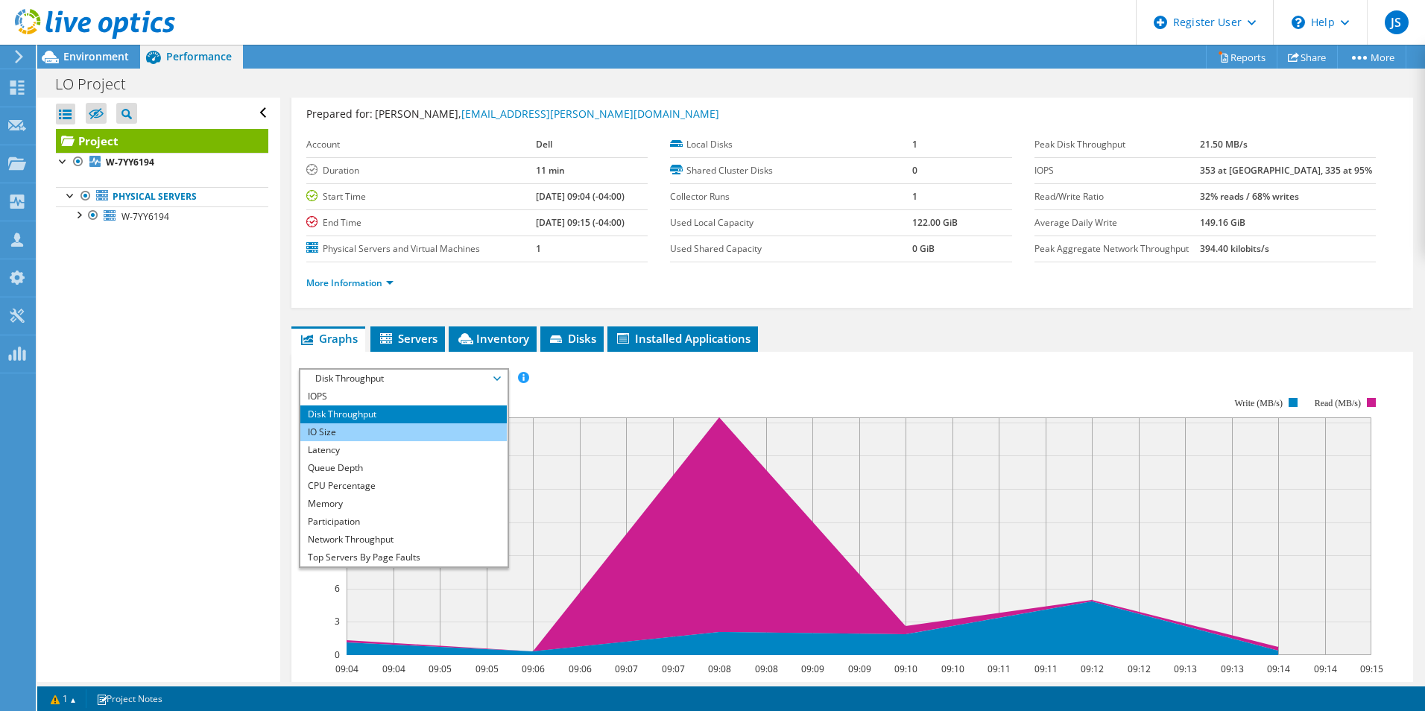
click at [424, 440] on li "IO Size" at bounding box center [403, 432] width 206 height 18
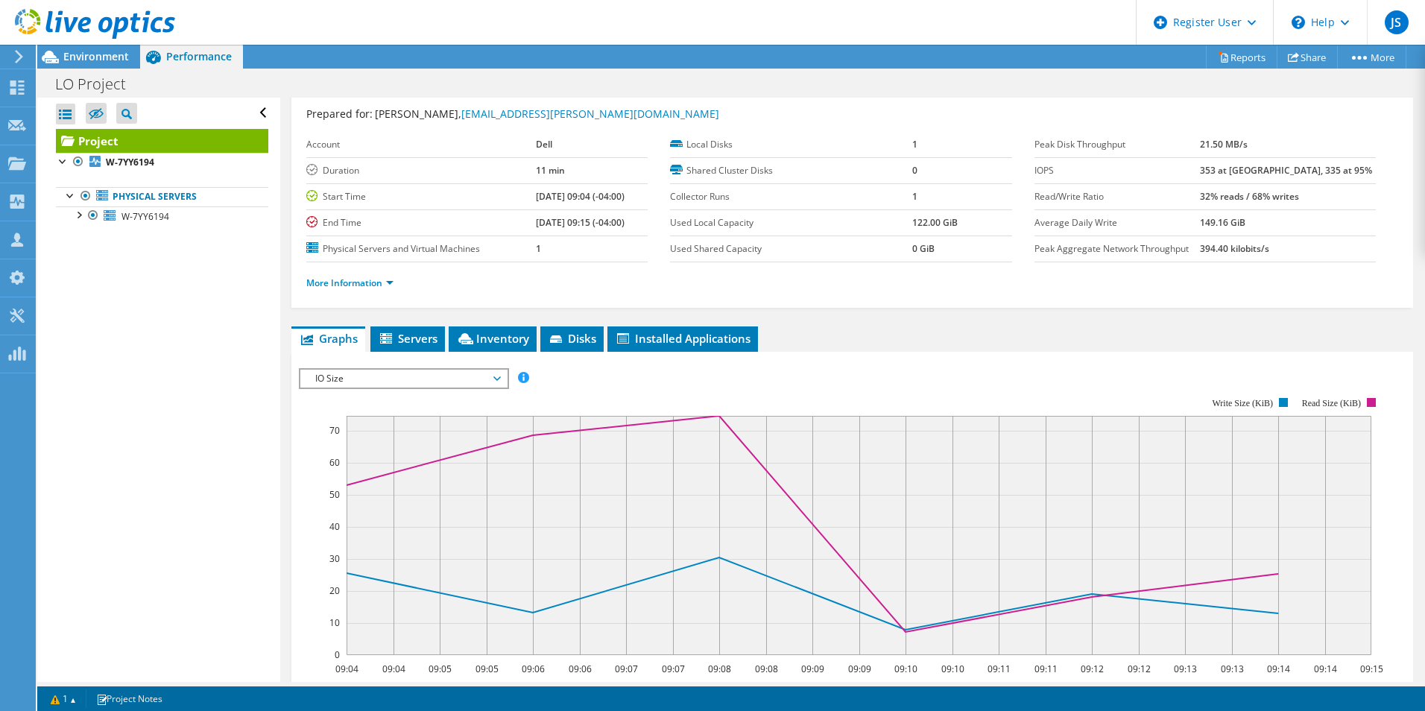
click at [412, 373] on span "IO Size" at bounding box center [404, 379] width 192 height 18
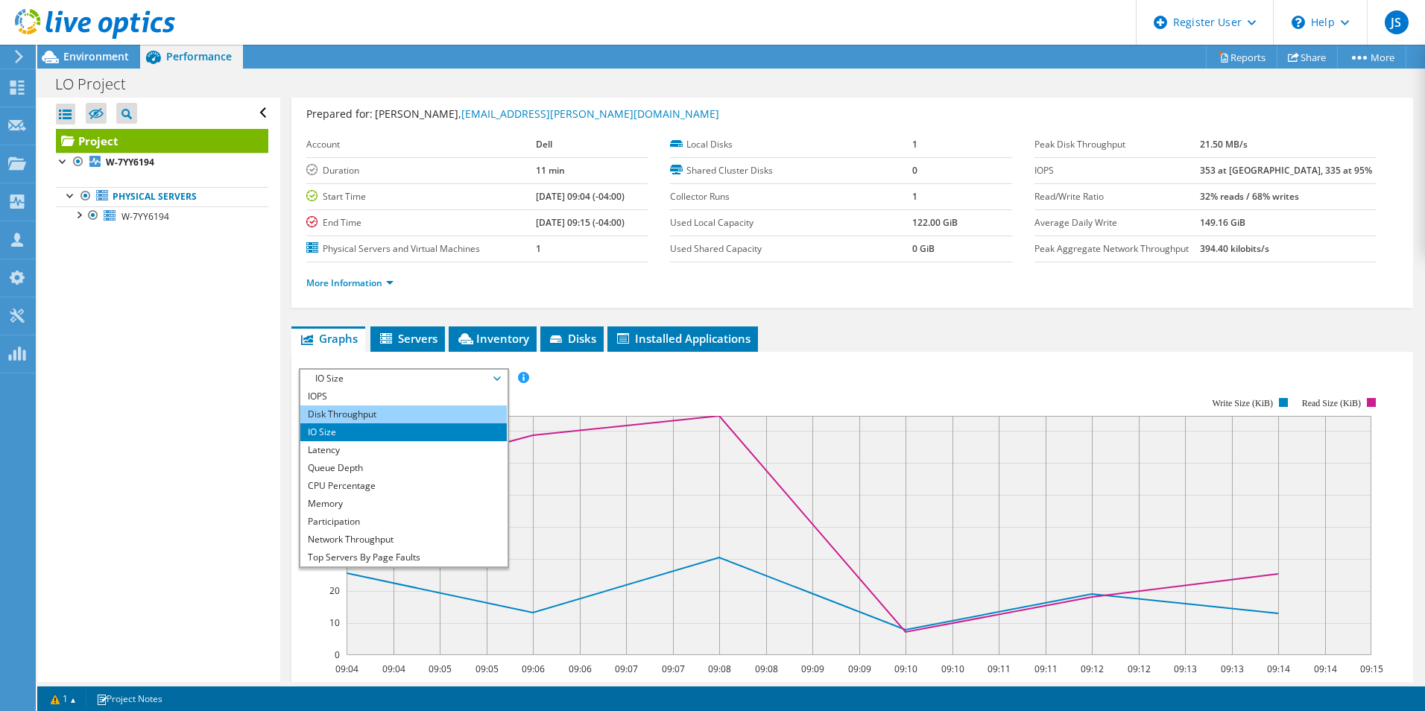
click at [397, 408] on li "Disk Throughput" at bounding box center [403, 414] width 206 height 18
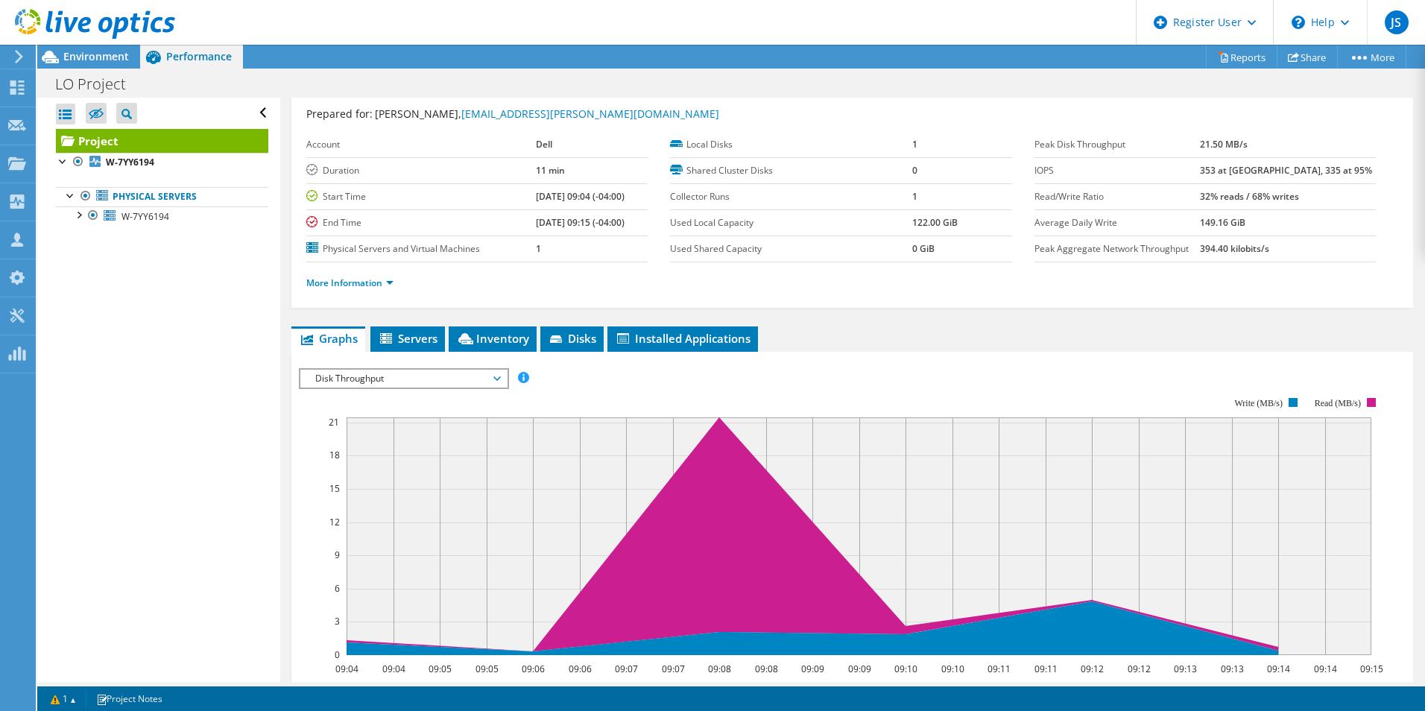
click at [385, 374] on span "Disk Throughput" at bounding box center [404, 379] width 192 height 18
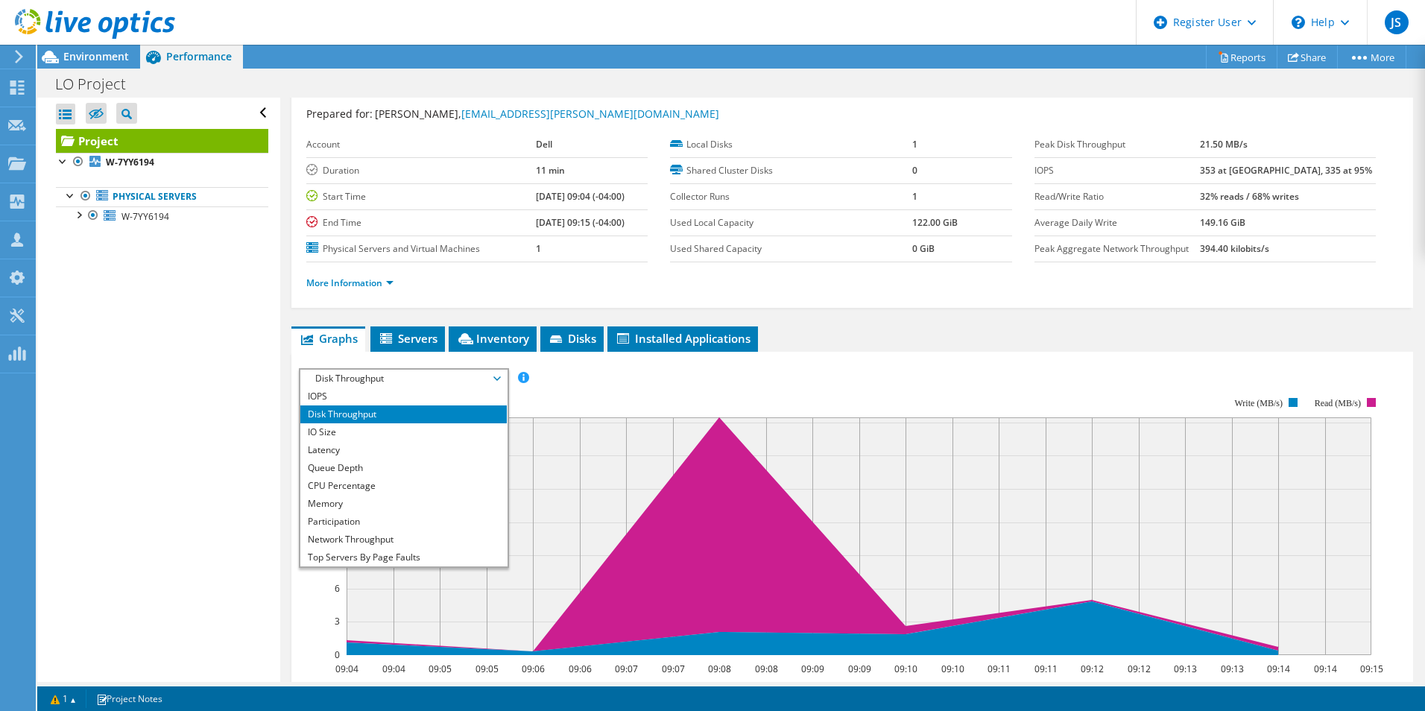
click at [390, 382] on span "Disk Throughput" at bounding box center [404, 379] width 192 height 18
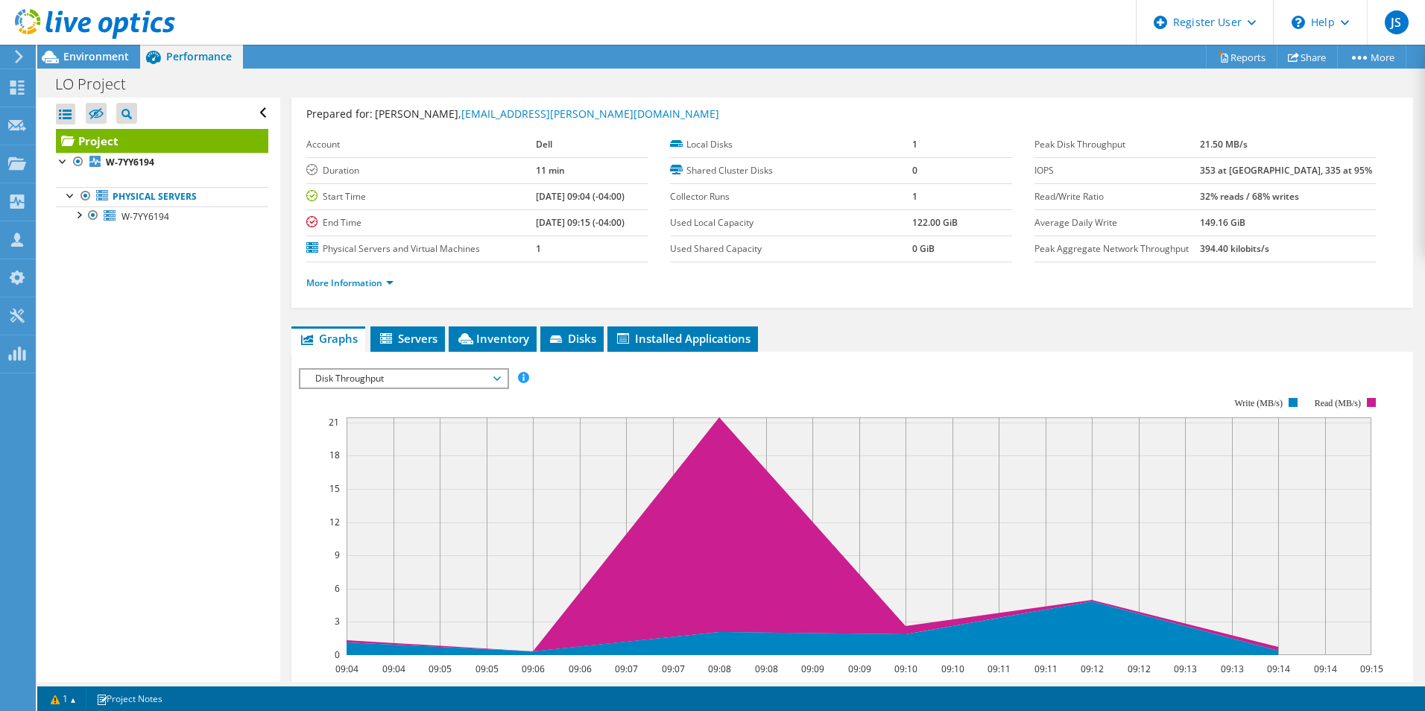
click at [394, 387] on div "Disk Throughput IOPS Disk Throughput IO Size Latency Queue Depth CPU Percentage…" at bounding box center [404, 378] width 210 height 21
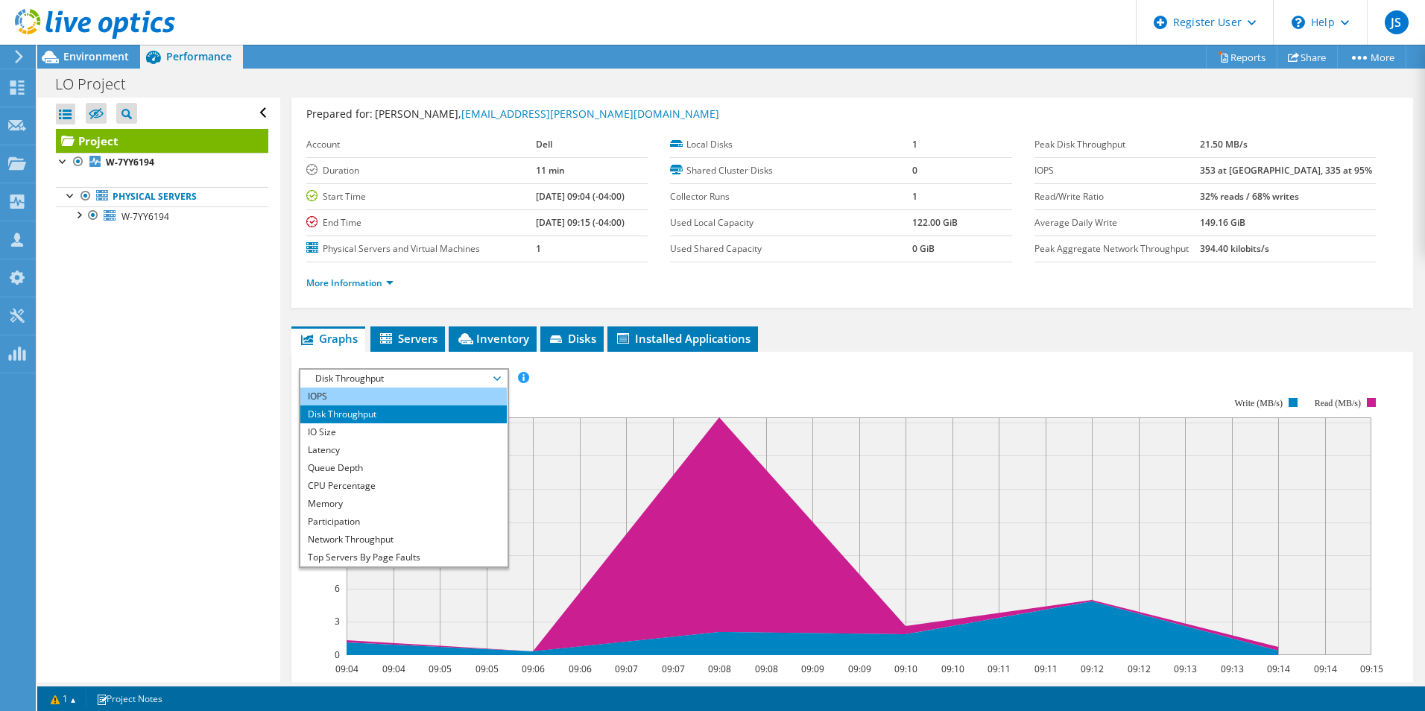
click at [391, 396] on li "IOPS" at bounding box center [403, 397] width 206 height 18
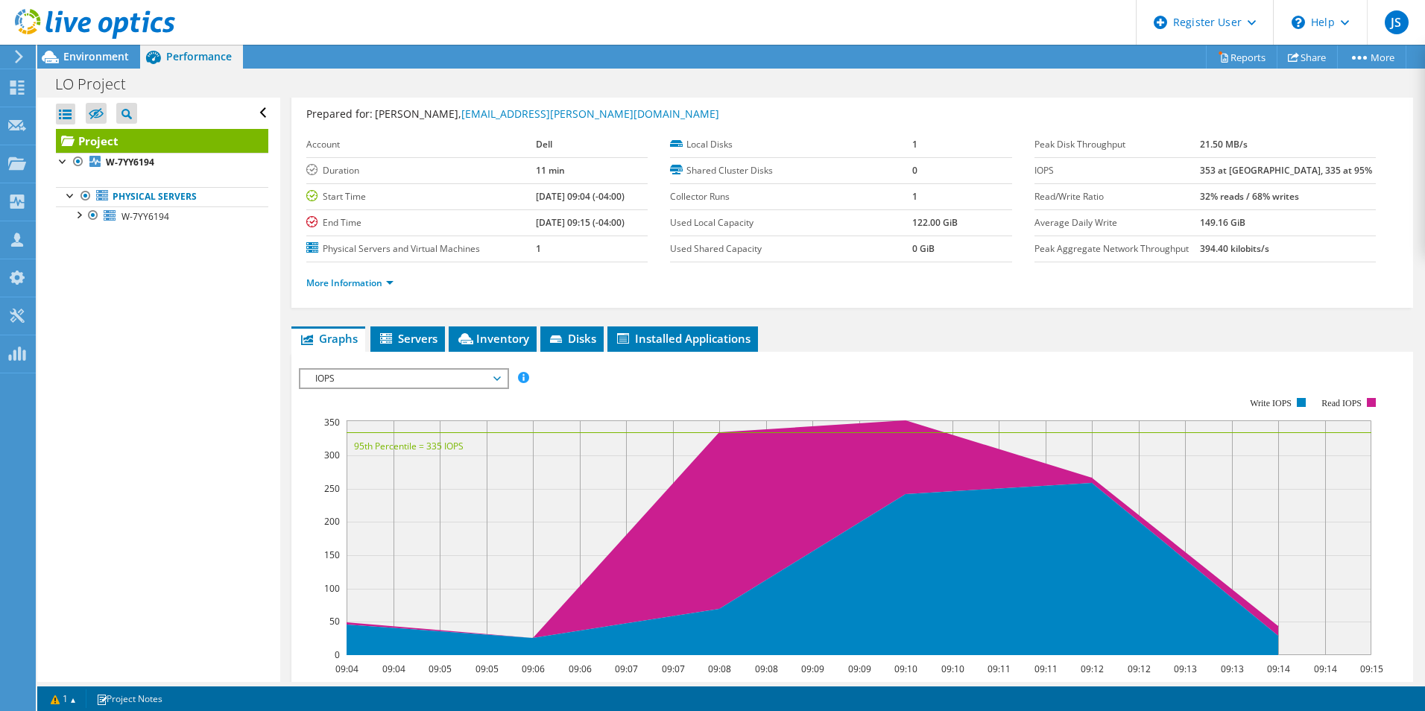
click at [387, 370] on span "IOPS" at bounding box center [404, 379] width 192 height 18
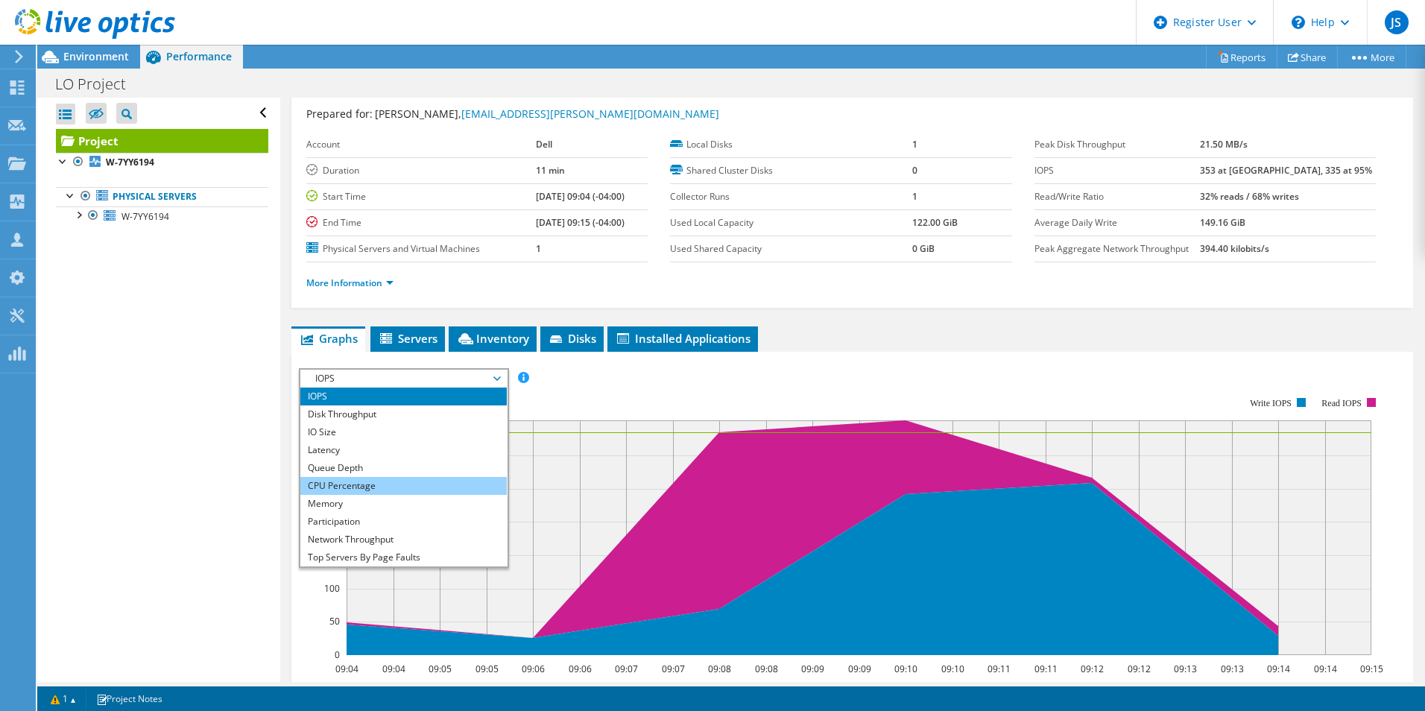
click at [398, 480] on li "CPU Percentage" at bounding box center [403, 486] width 206 height 18
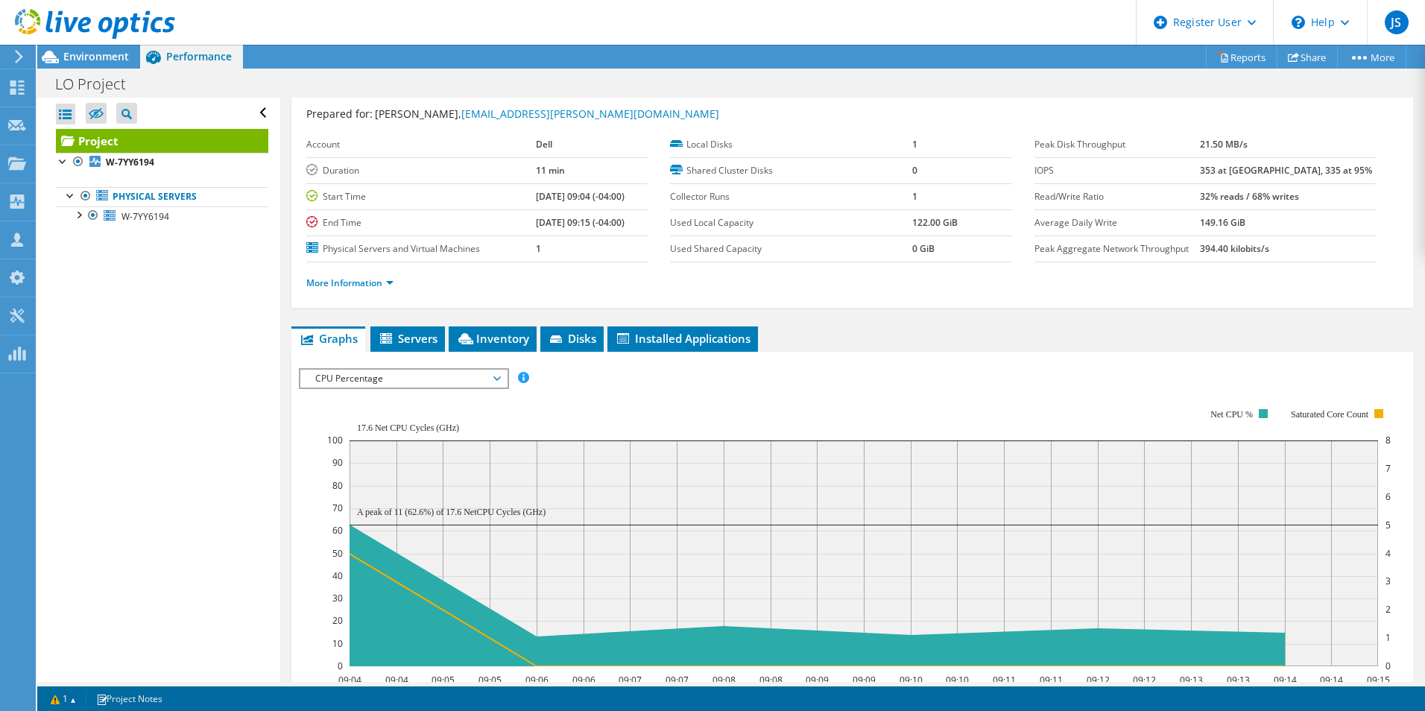
click at [391, 379] on span "CPU Percentage" at bounding box center [404, 379] width 192 height 18
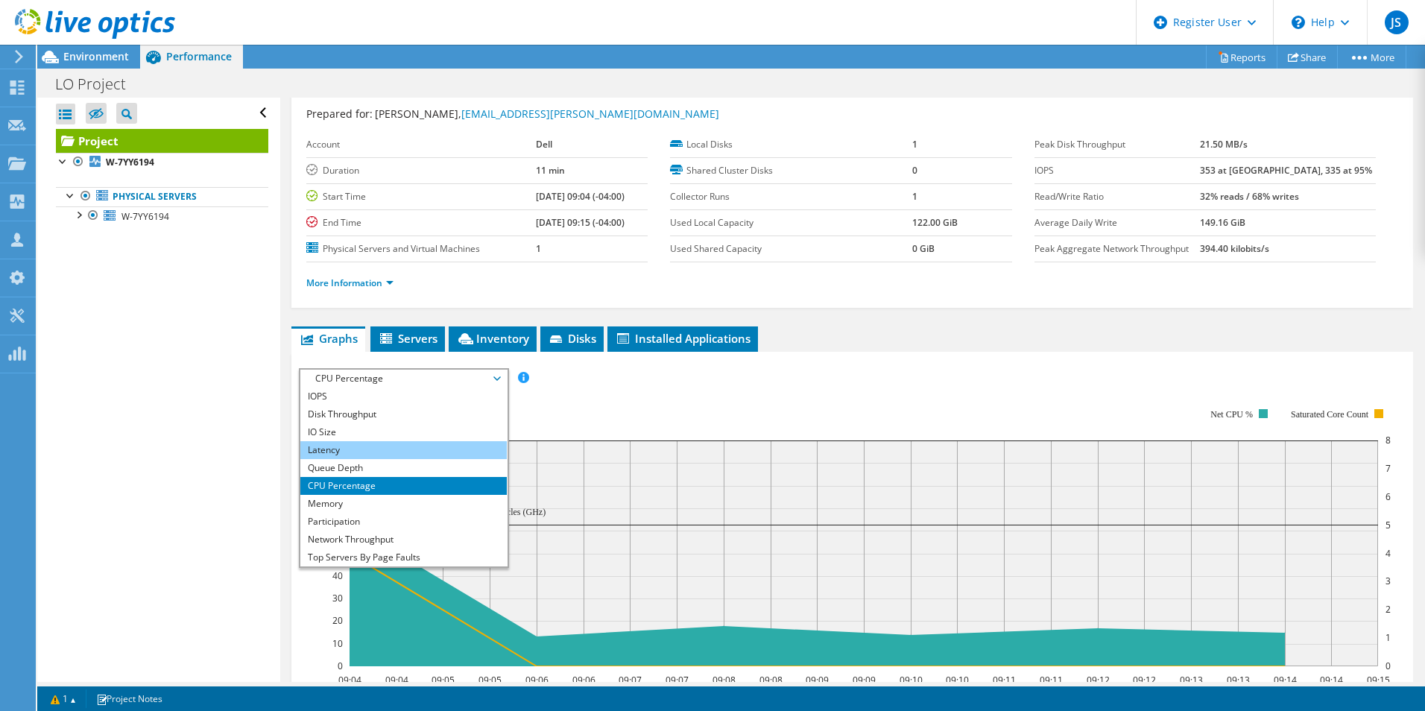
click at [398, 458] on li "Latency" at bounding box center [403, 450] width 206 height 18
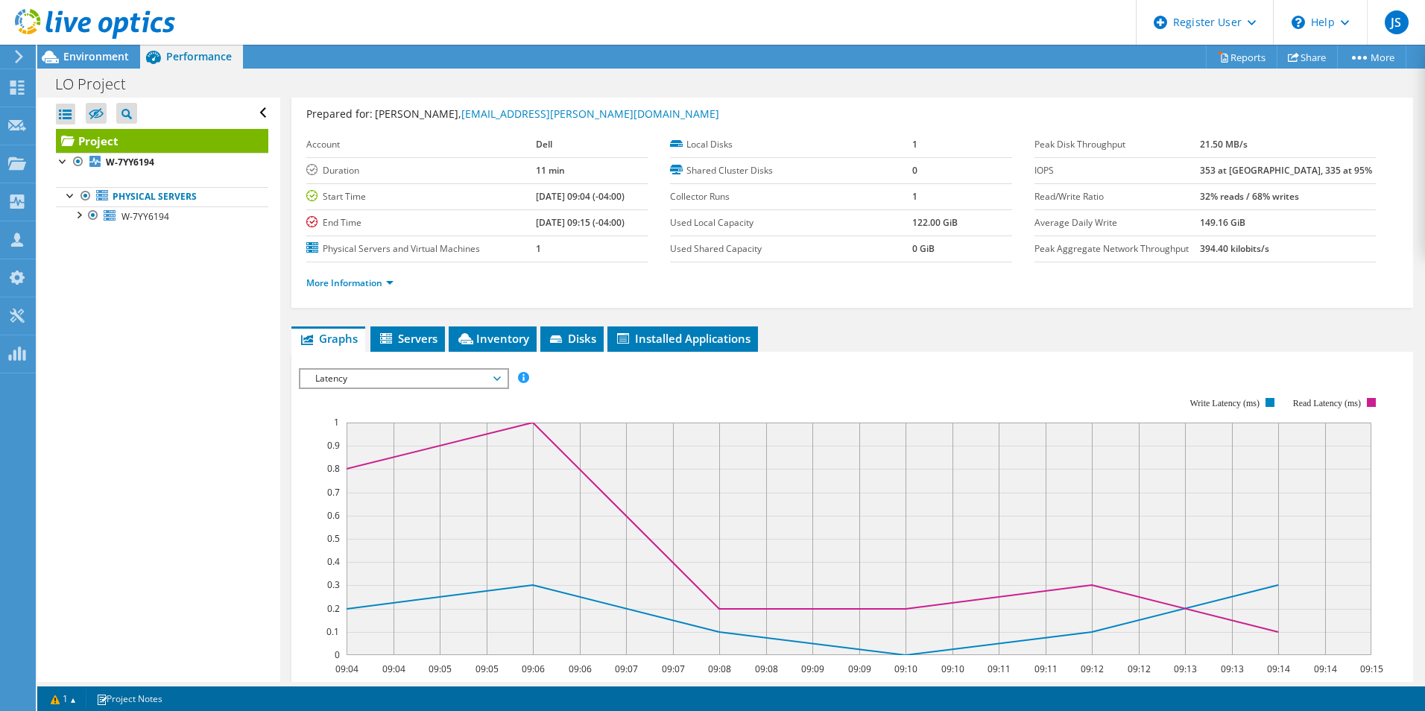
click at [398, 393] on section "Workload Concentration: 09:04 09:04 09:05 09:05 09:06 09:06 09:07 09:07 09:08 0…" at bounding box center [852, 623] width 1107 height 493
click at [396, 380] on span "Latency" at bounding box center [404, 379] width 192 height 18
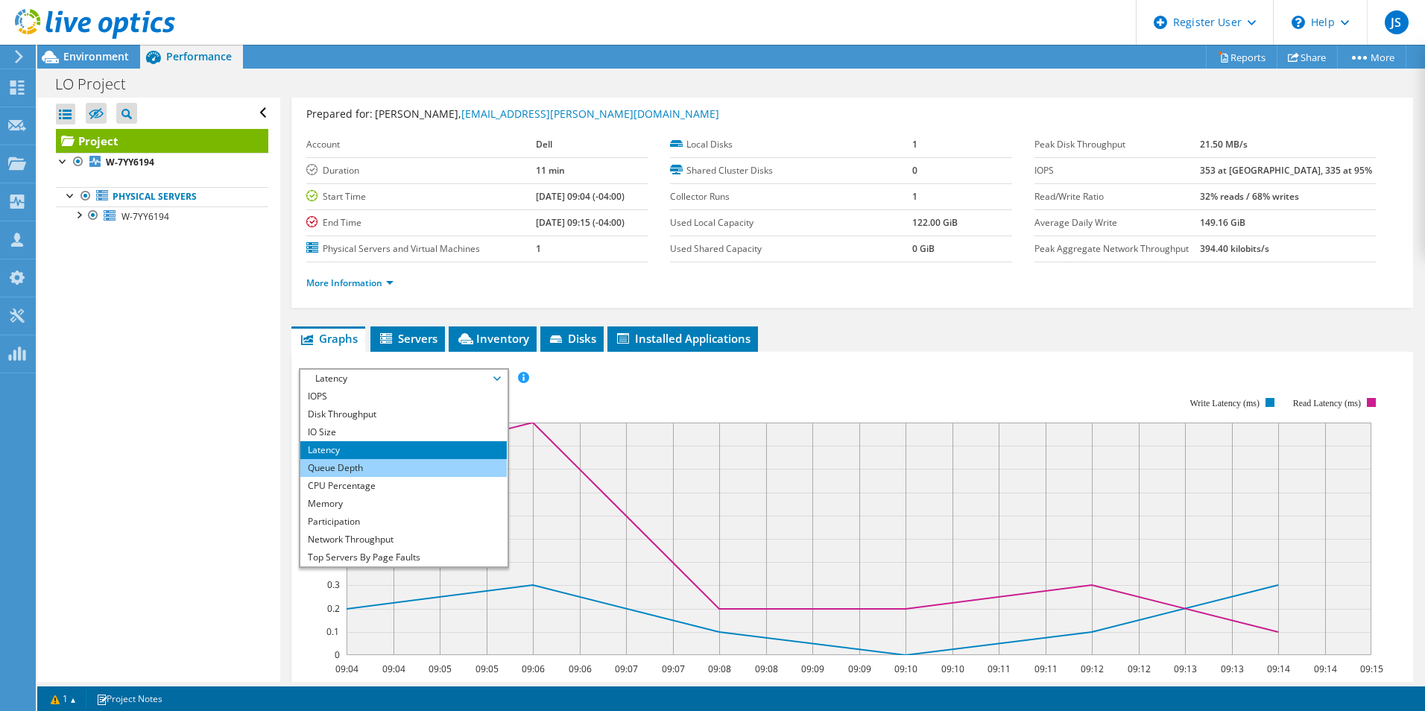
click at [391, 470] on li "Queue Depth" at bounding box center [403, 468] width 206 height 18
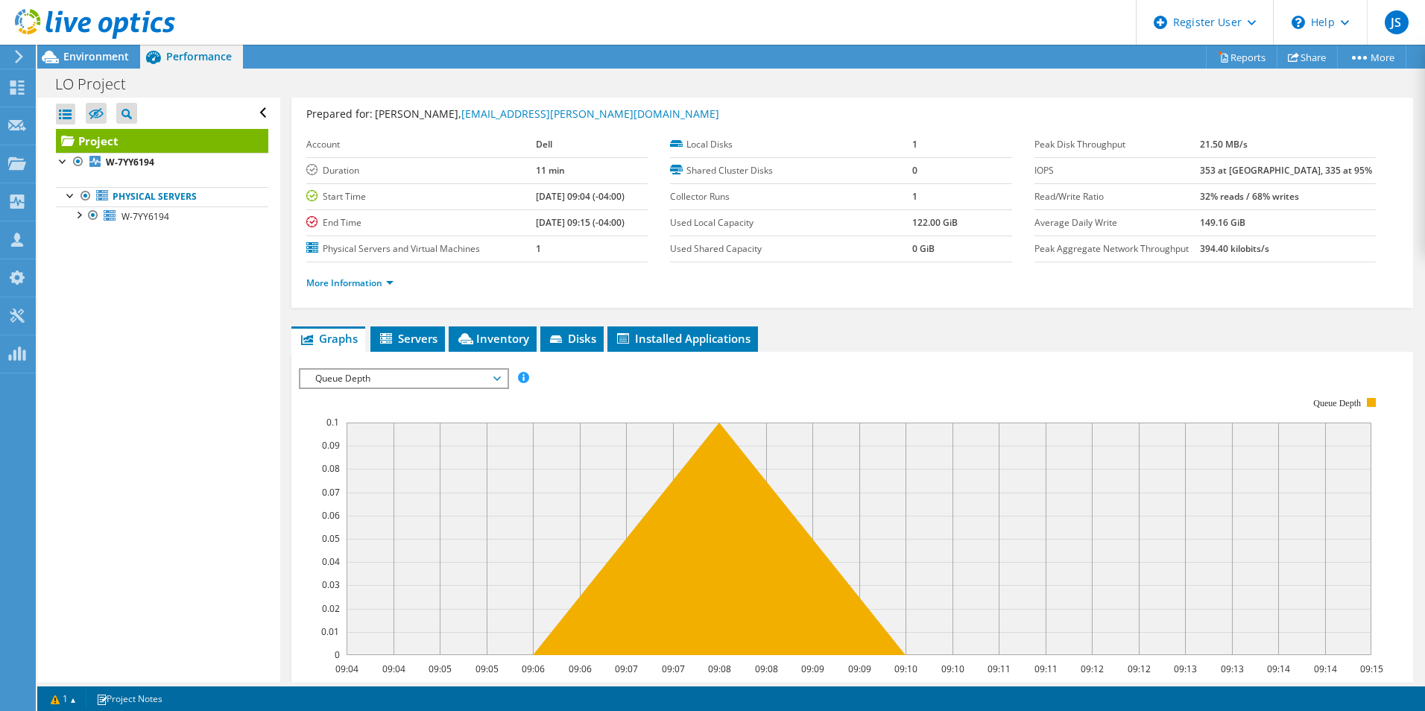
click at [452, 382] on span "Queue Depth" at bounding box center [404, 379] width 192 height 18
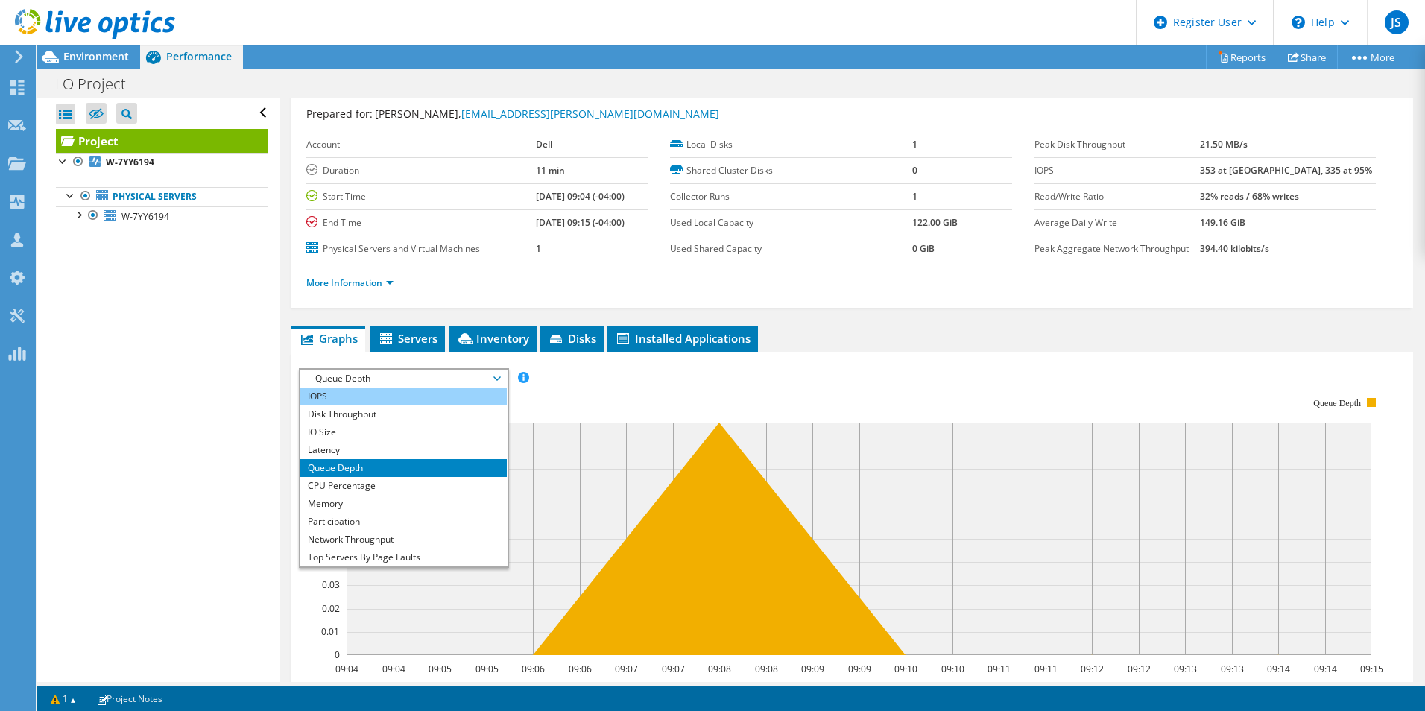
click at [443, 400] on li "IOPS" at bounding box center [403, 397] width 206 height 18
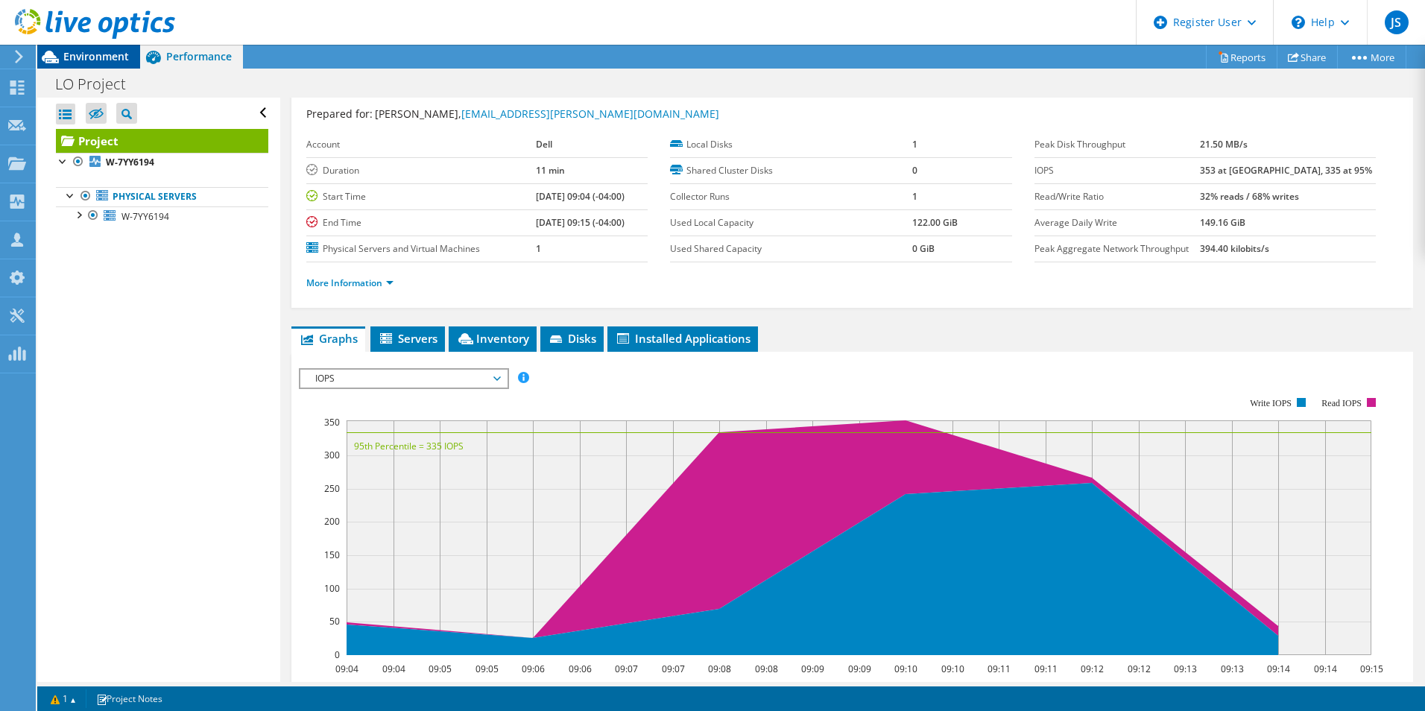
click at [113, 52] on span "Environment" at bounding box center [96, 56] width 66 height 14
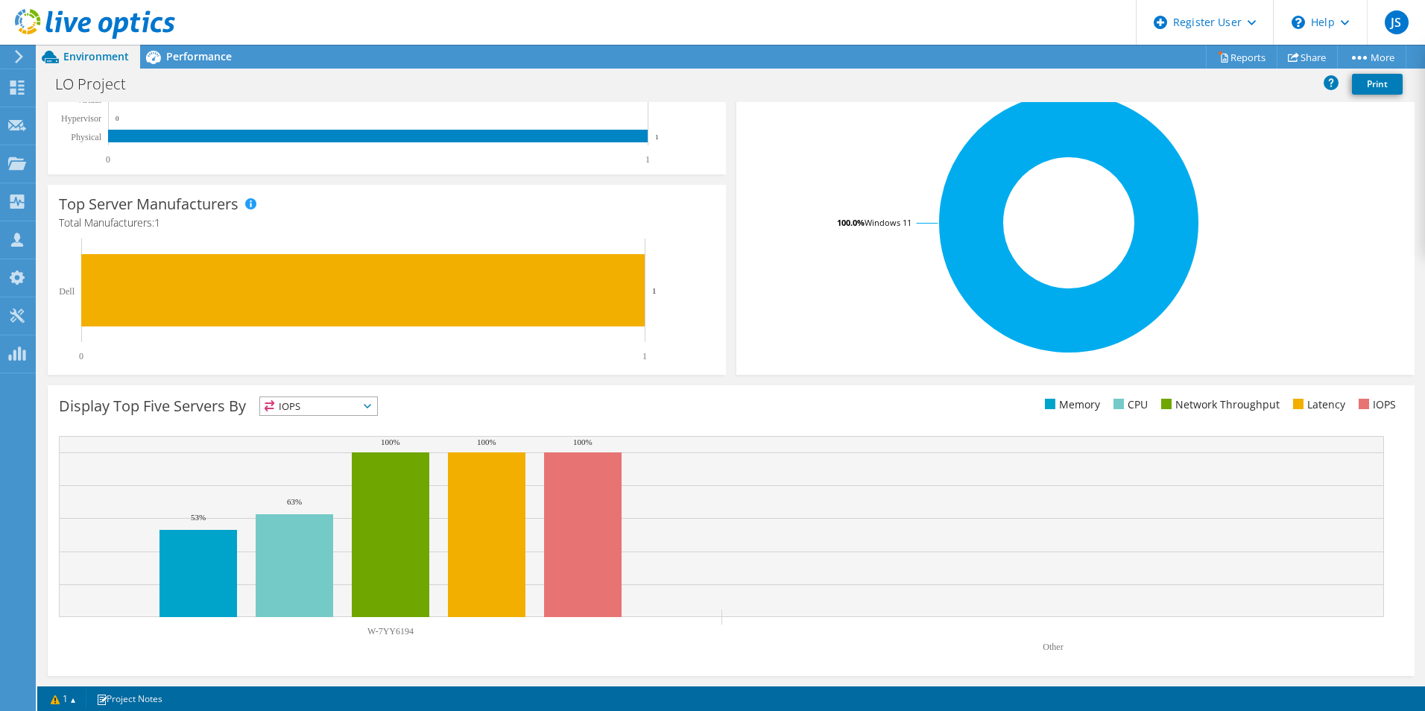
scroll to position [0, 0]
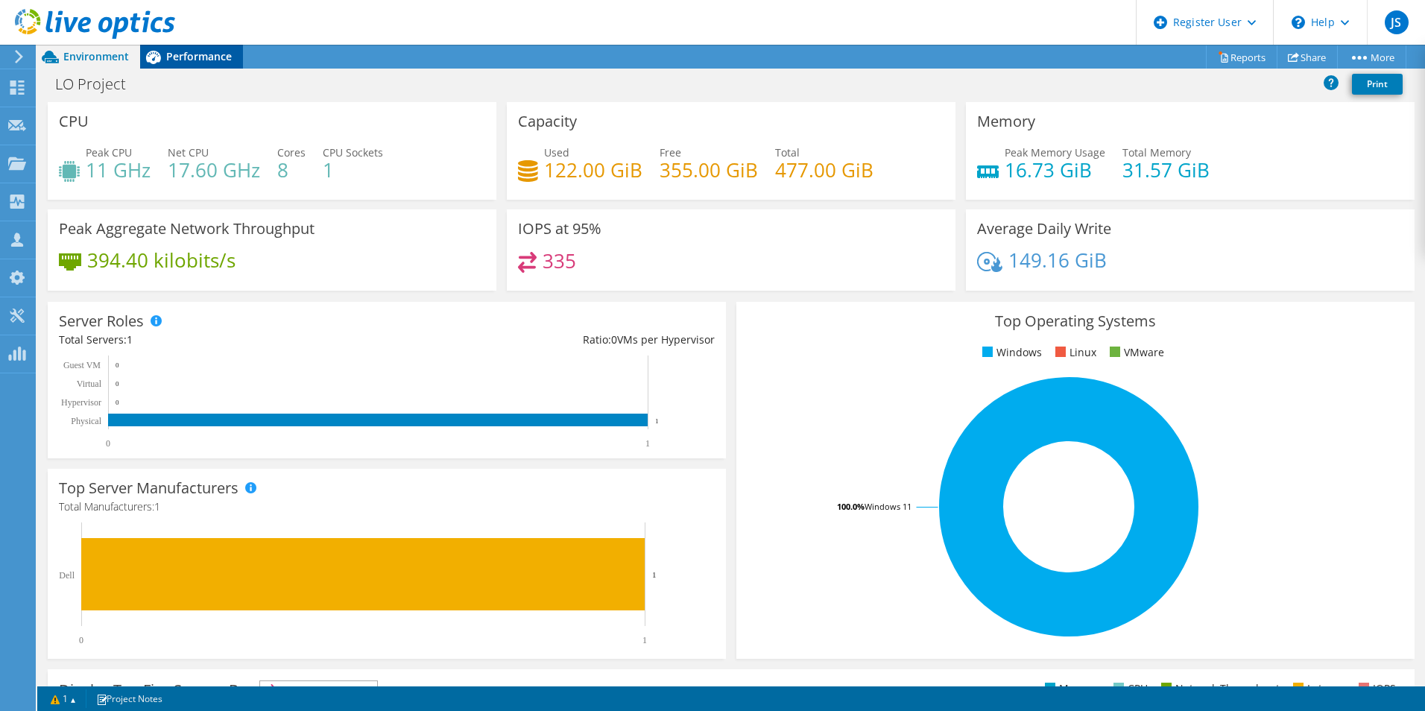
click at [189, 60] on span "Performance" at bounding box center [199, 56] width 66 height 14
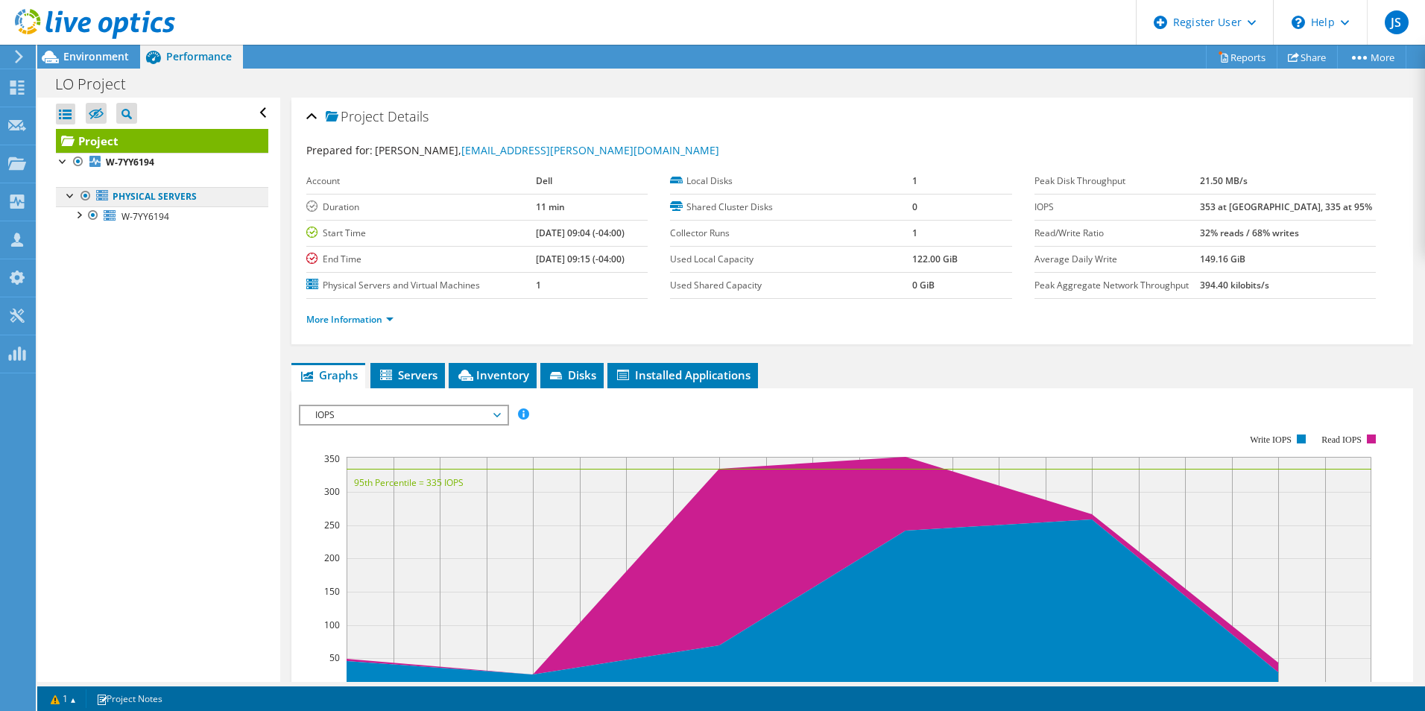
click at [156, 198] on link "Physical Servers" at bounding box center [162, 196] width 212 height 19
click at [69, 197] on div at bounding box center [70, 194] width 15 height 15
click at [92, 206] on link "Physical Servers" at bounding box center [162, 196] width 212 height 19
click at [75, 196] on div at bounding box center [70, 194] width 15 height 15
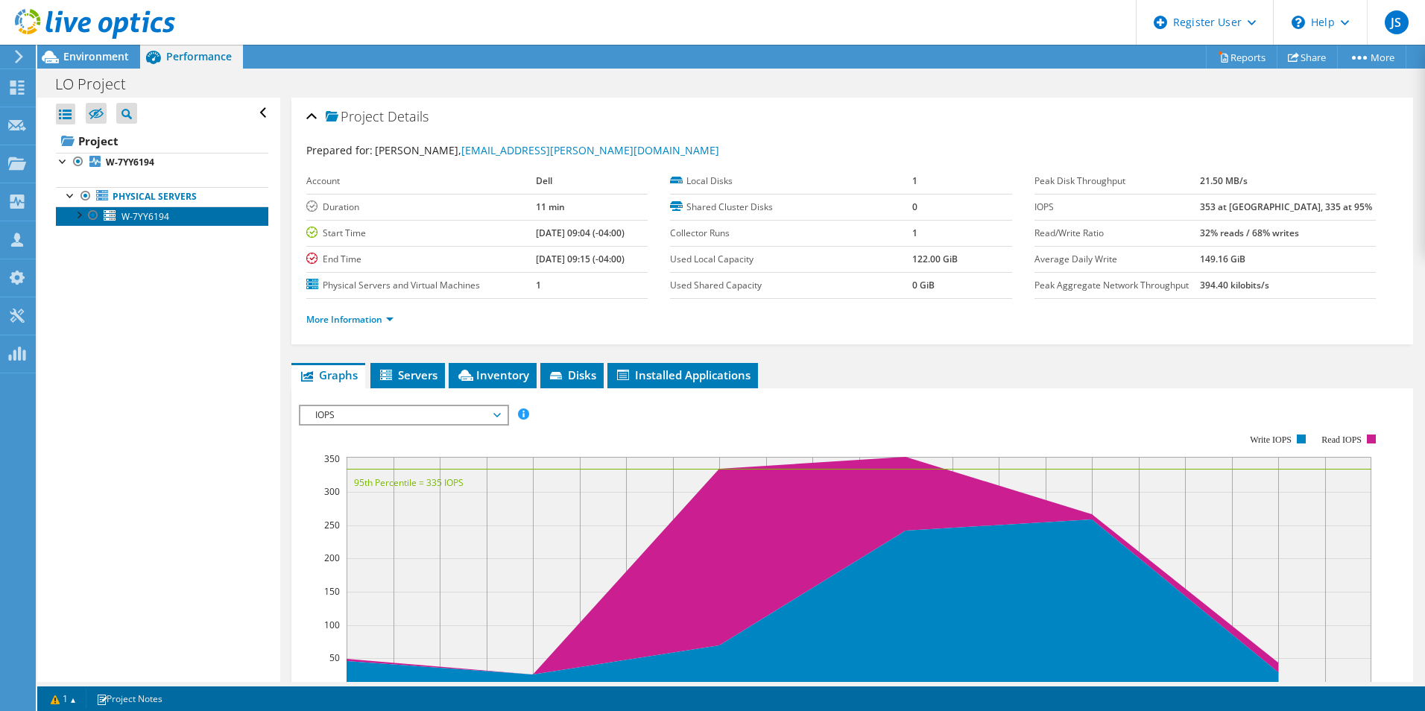
click at [160, 214] on span "W-7YY6194" at bounding box center [145, 216] width 48 height 13
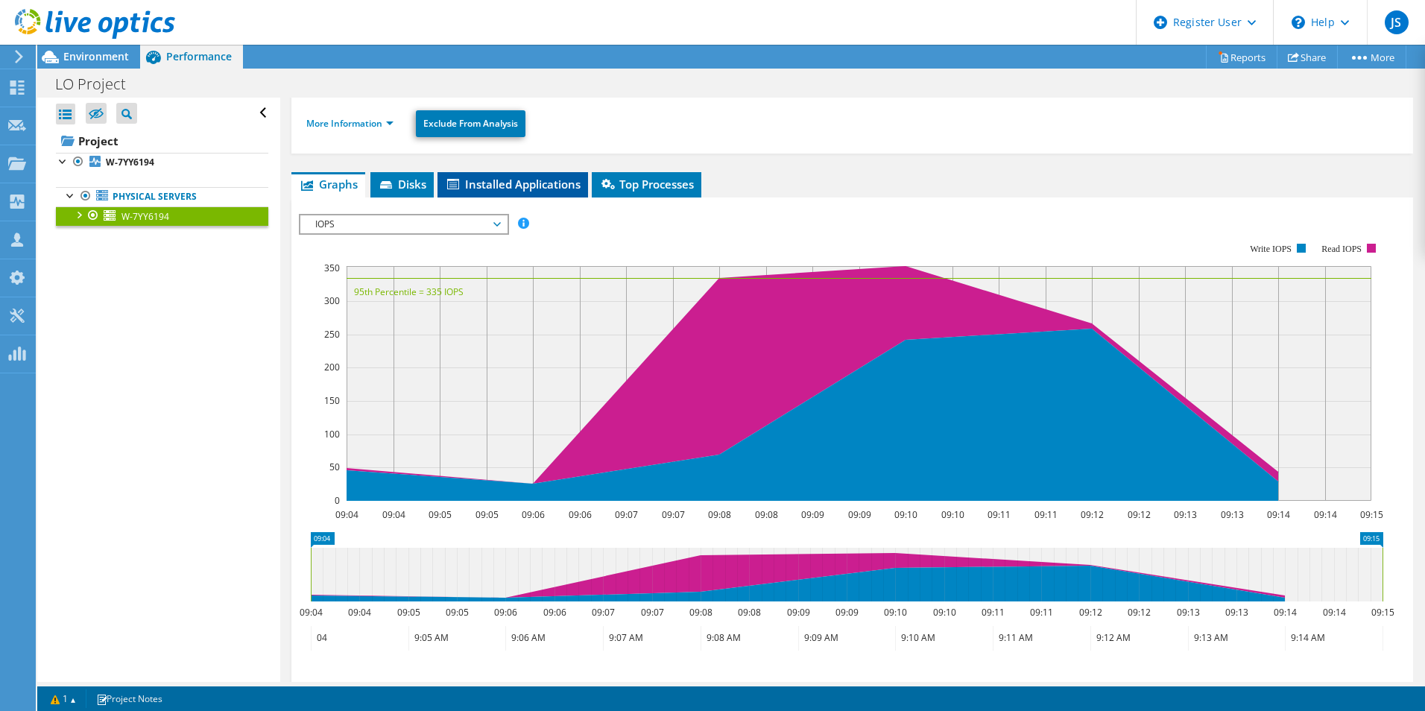
click at [534, 188] on span "Installed Applications" at bounding box center [513, 184] width 136 height 15
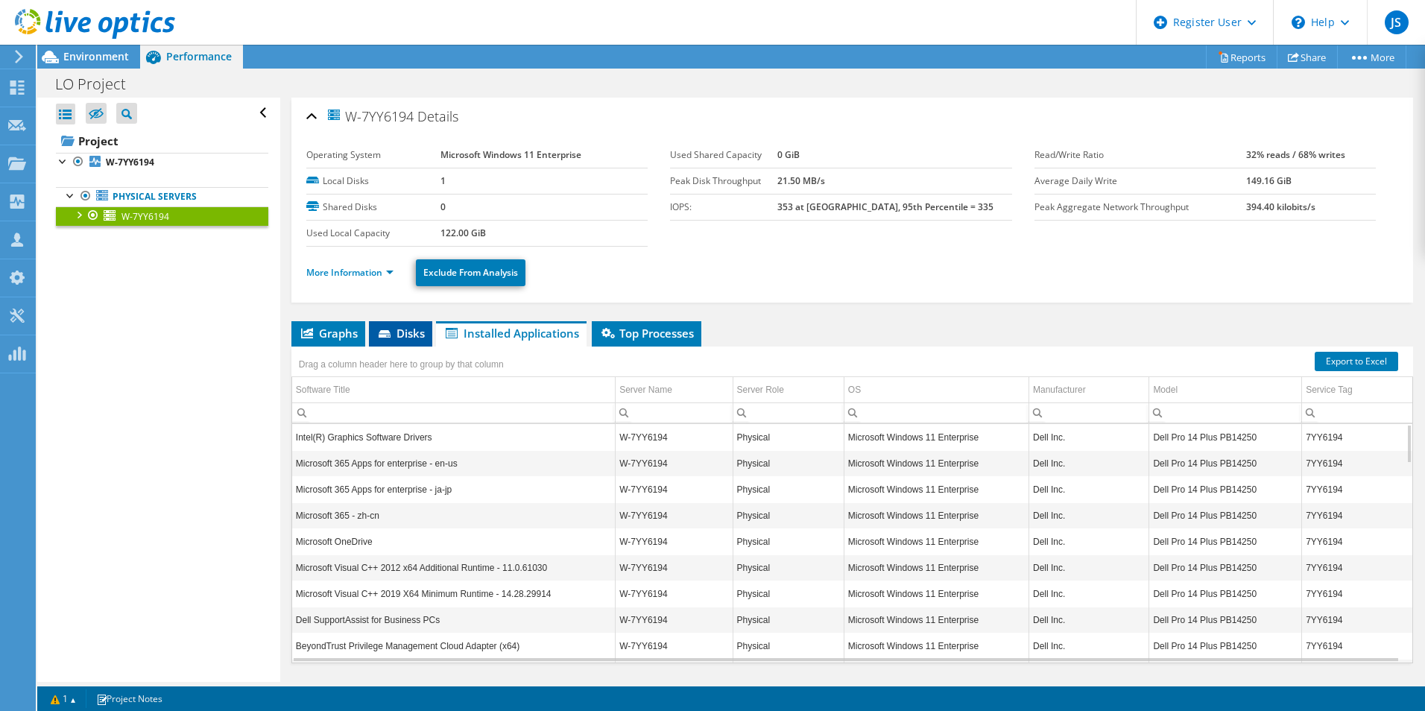
click at [397, 340] on span "Disks" at bounding box center [400, 333] width 48 height 15
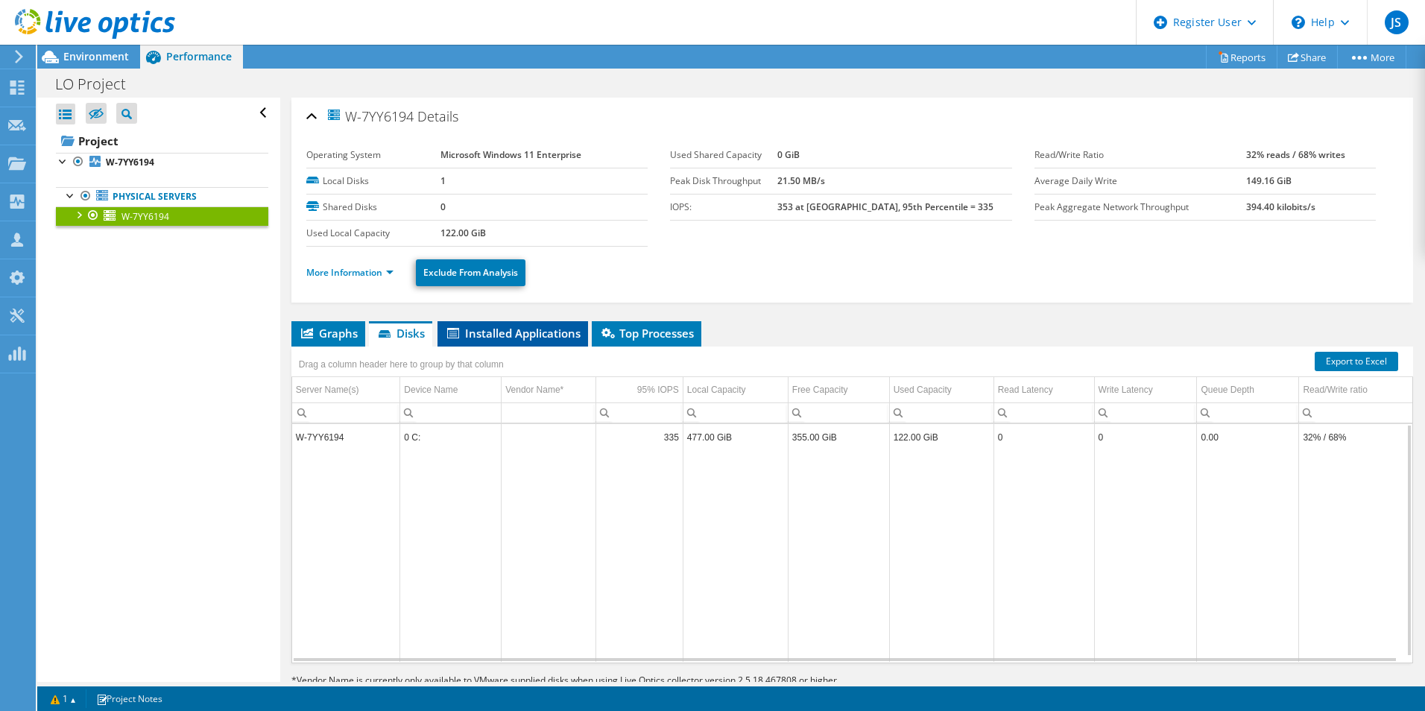
click at [514, 323] on li "Installed Applications" at bounding box center [513, 333] width 151 height 25
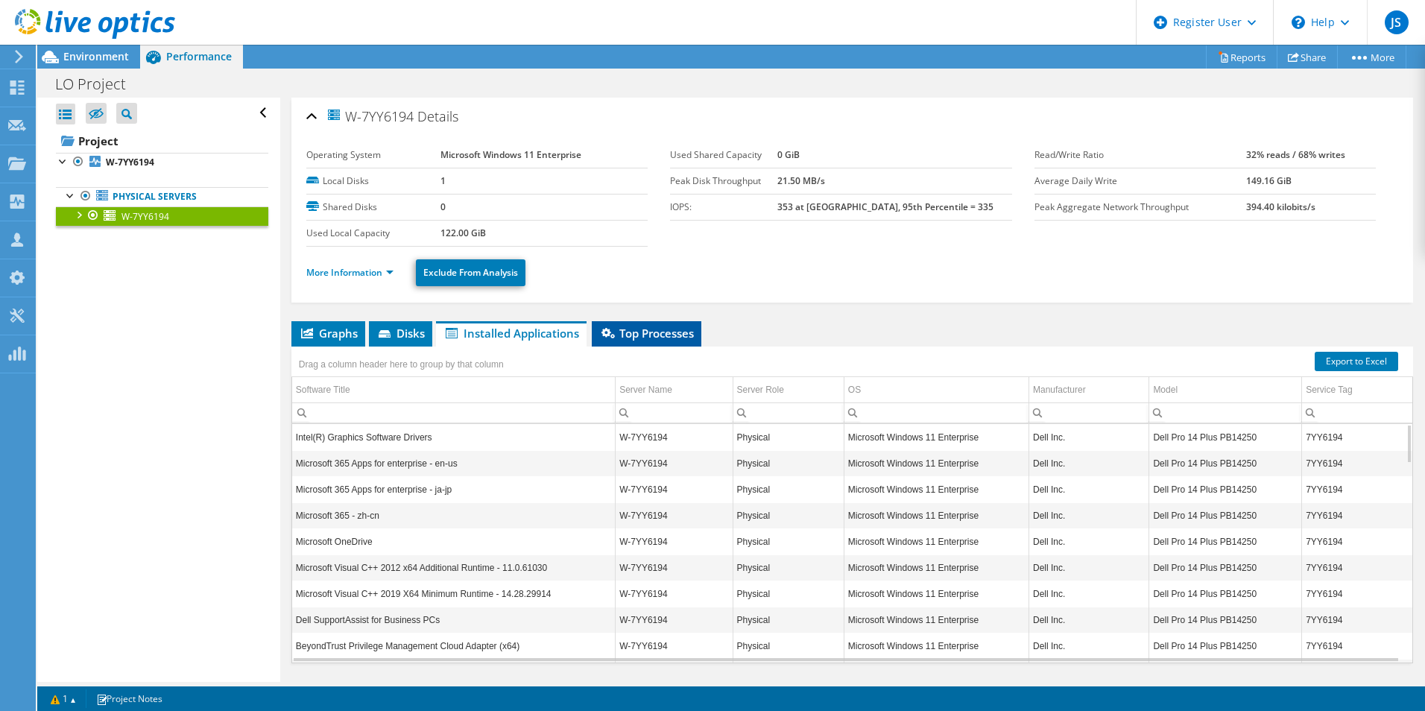
click at [673, 345] on li "Top Processes" at bounding box center [647, 333] width 110 height 25
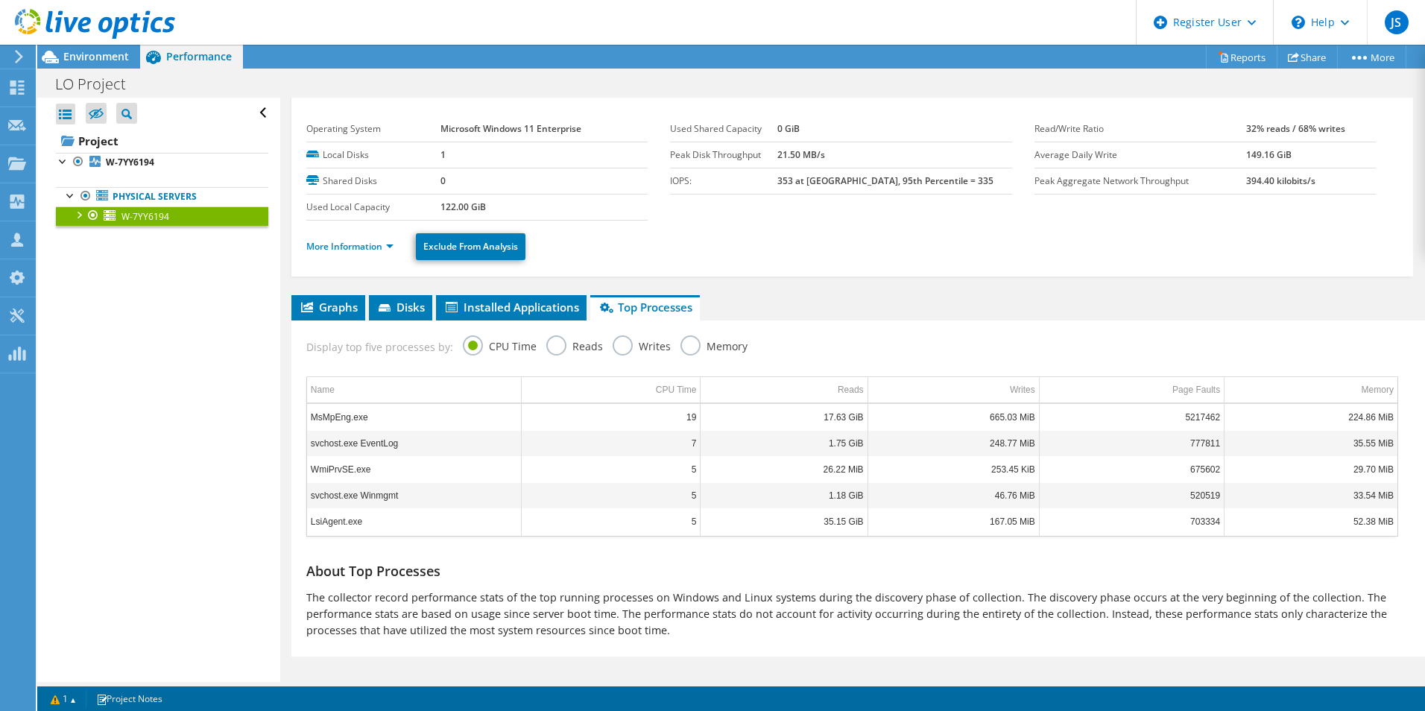
scroll to position [38, 0]
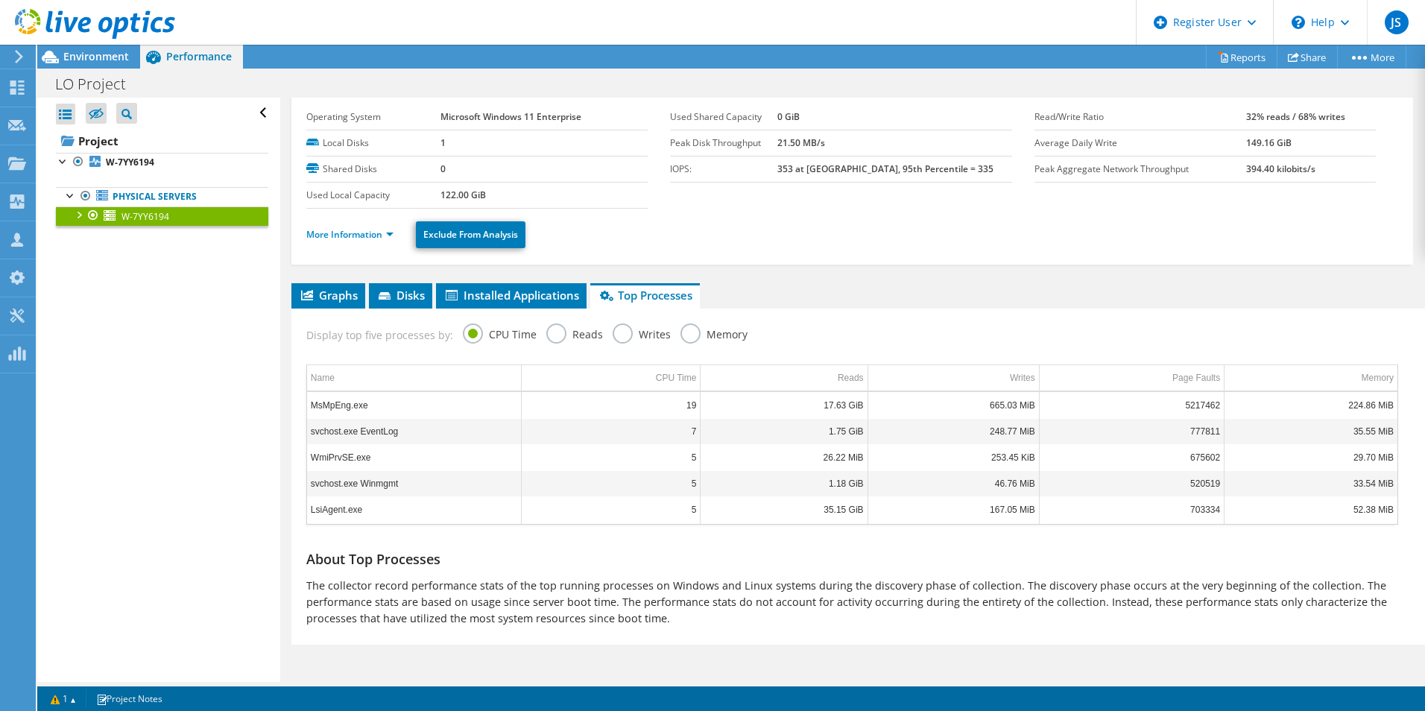
click at [563, 330] on label "Reads" at bounding box center [574, 332] width 57 height 19
click at [0, 0] on input "Reads" at bounding box center [0, 0] width 0 height 0
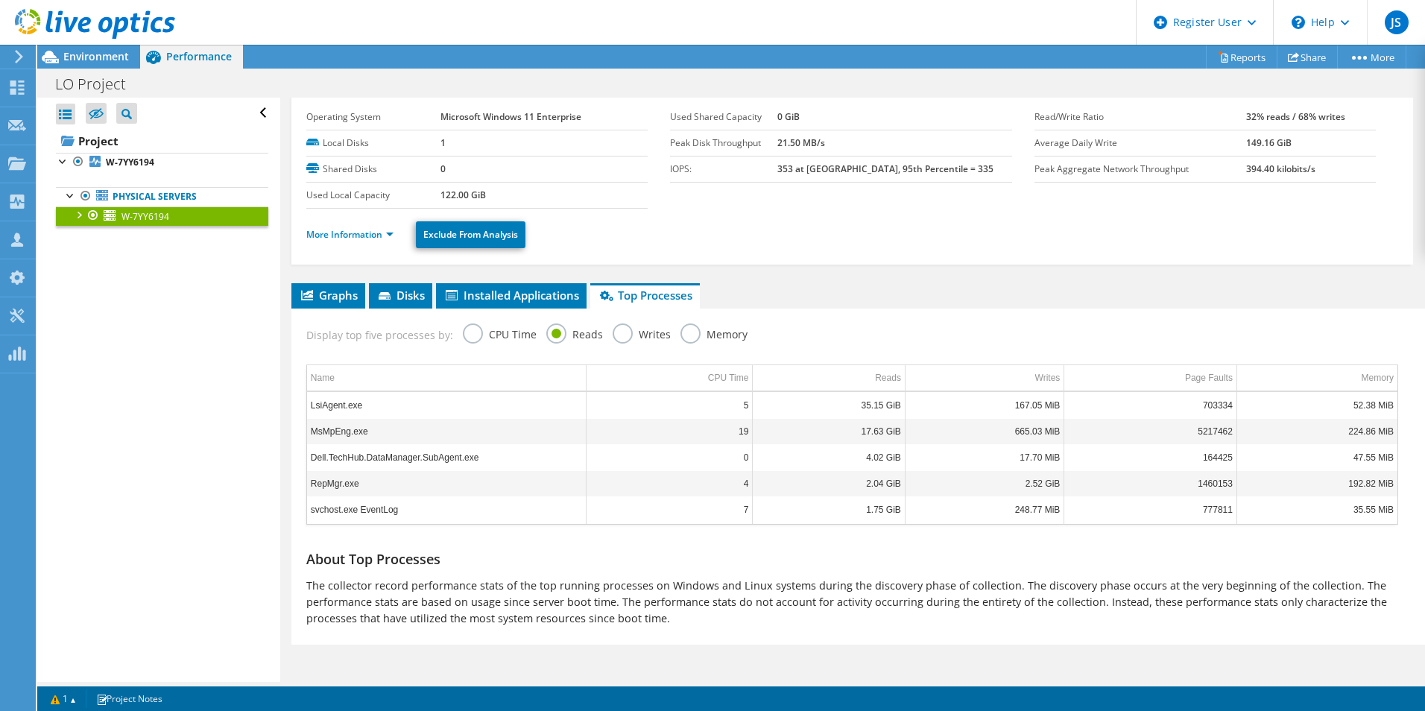
click at [628, 330] on label "Writes" at bounding box center [642, 332] width 58 height 19
click at [0, 0] on input "Writes" at bounding box center [0, 0] width 0 height 0
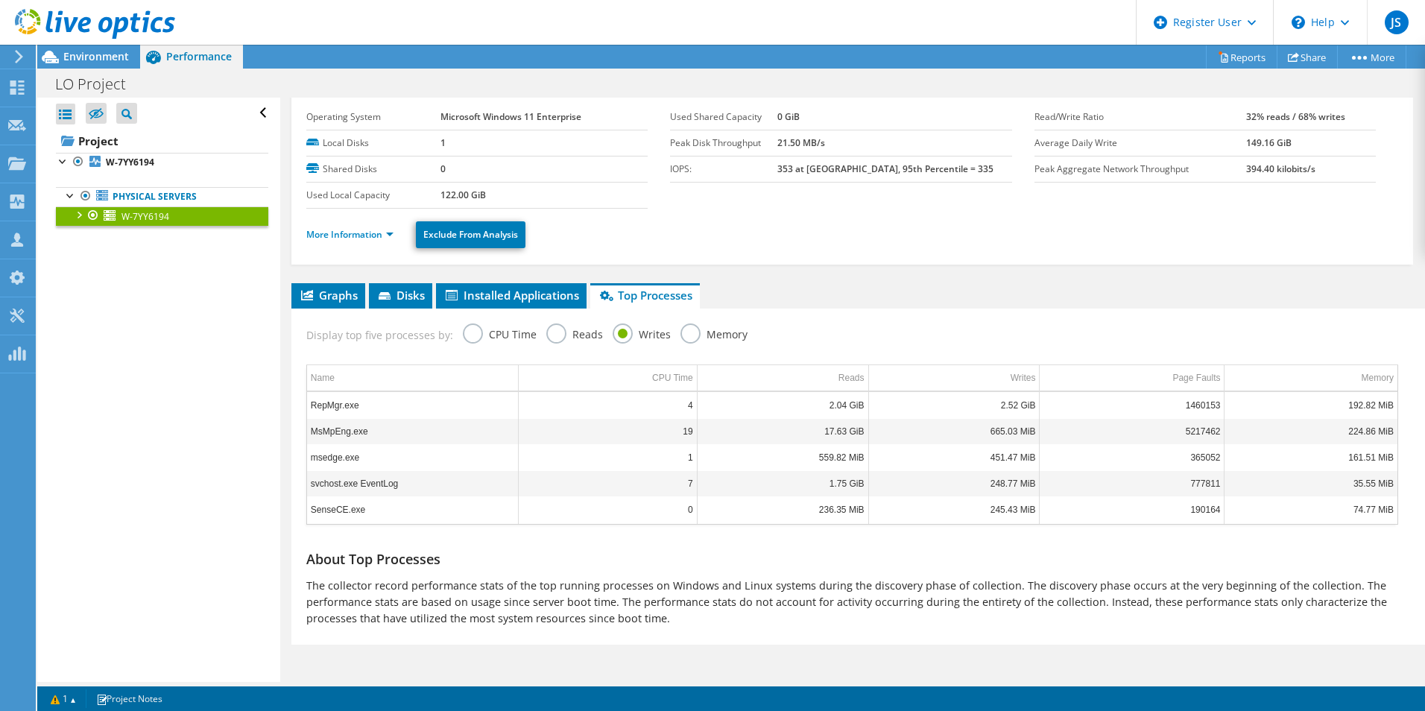
click at [668, 329] on div "Display top five processes by: CPU Time Reads Writes Memory" at bounding box center [852, 333] width 1107 height 48
click at [695, 334] on label "Memory" at bounding box center [714, 332] width 67 height 19
click at [0, 0] on input "Memory" at bounding box center [0, 0] width 0 height 0
click at [481, 332] on label "CPU Time" at bounding box center [500, 332] width 74 height 19
click at [0, 0] on input "CPU Time" at bounding box center [0, 0] width 0 height 0
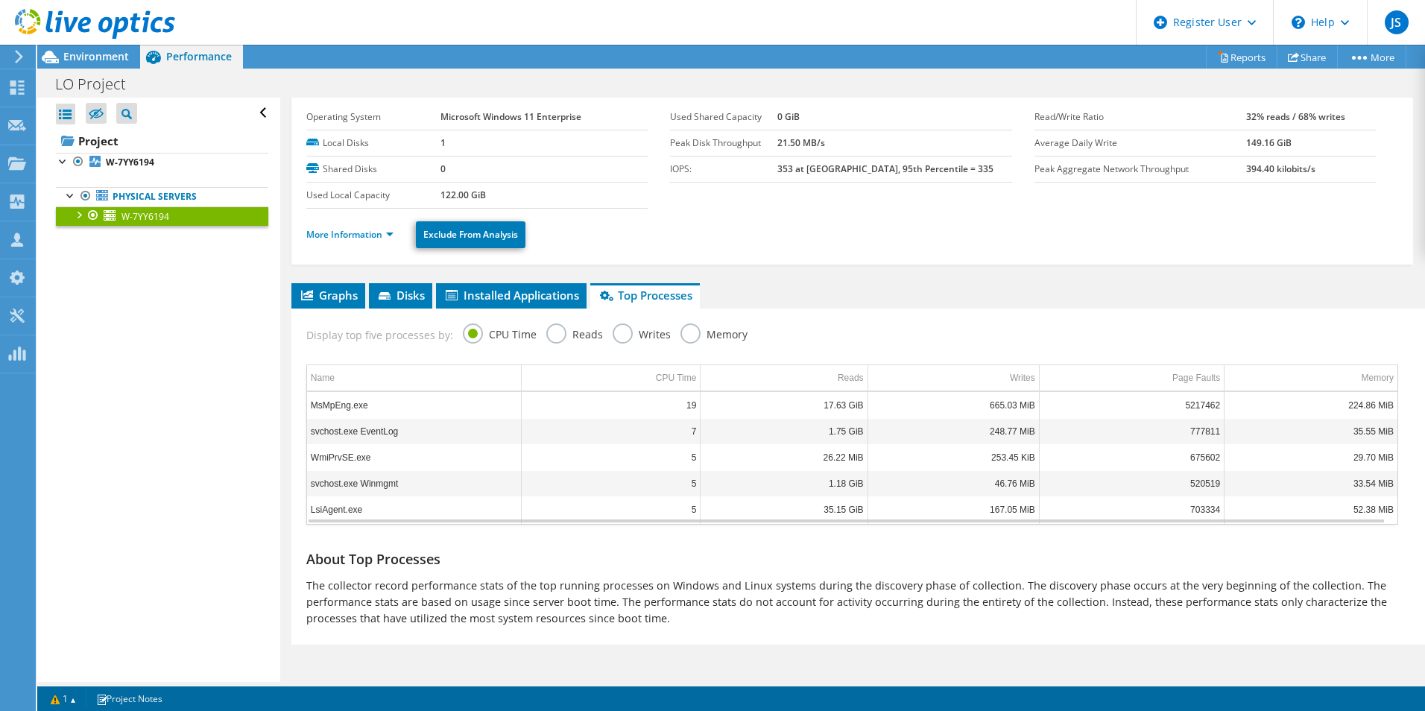
drag, startPoint x: 318, startPoint y: 409, endPoint x: 344, endPoint y: 403, distance: 26.8
click at [335, 405] on td "MsMpEng.exe" at bounding box center [414, 405] width 215 height 26
drag, startPoint x: 344, startPoint y: 403, endPoint x: 381, endPoint y: 402, distance: 36.5
click at [381, 402] on td "MsMpEng.exe" at bounding box center [414, 405] width 215 height 26
drag, startPoint x: 378, startPoint y: 402, endPoint x: 290, endPoint y: 407, distance: 88.1
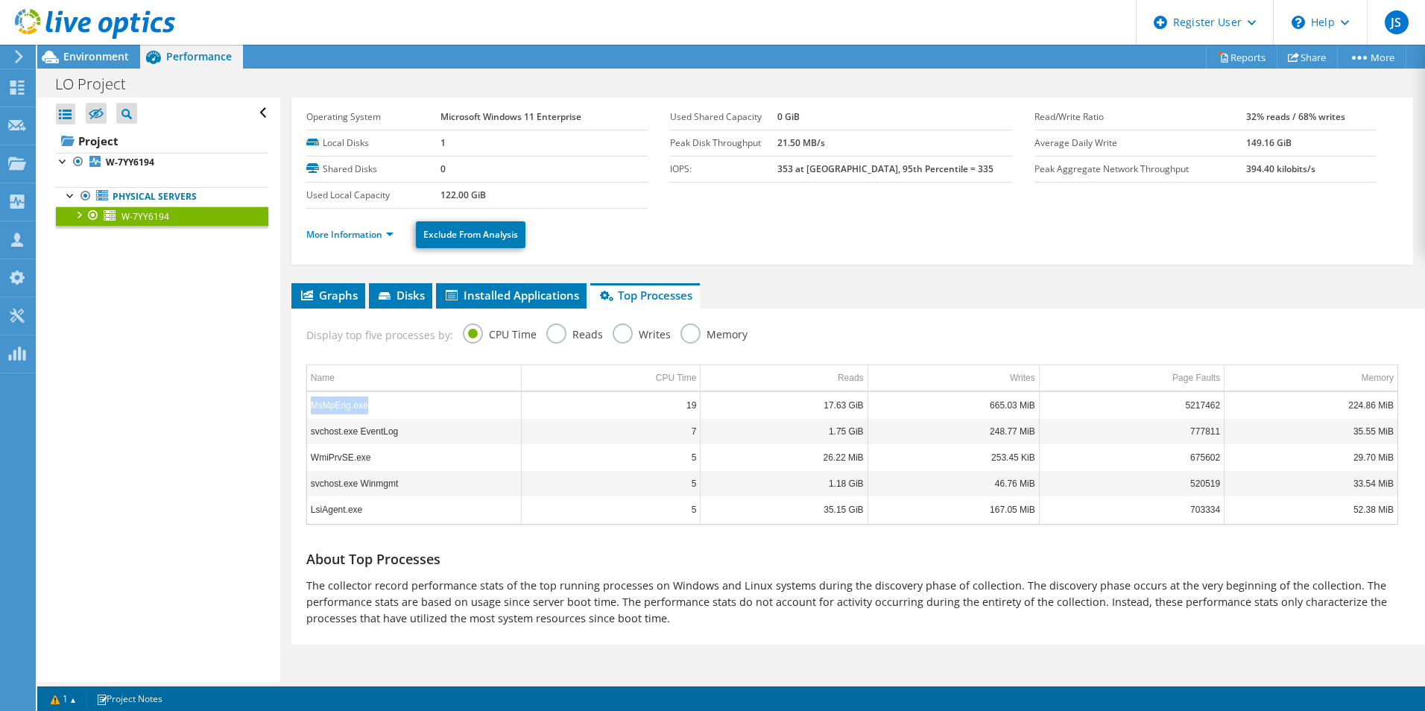
click at [290, 407] on div "W-7YY6194 Details Operating System Microsoft Windows 11 Enterprise Local Disks …" at bounding box center [852, 371] width 1144 height 622
copy table "MsMpEng.exe"
